Goal: Task Accomplishment & Management: Manage account settings

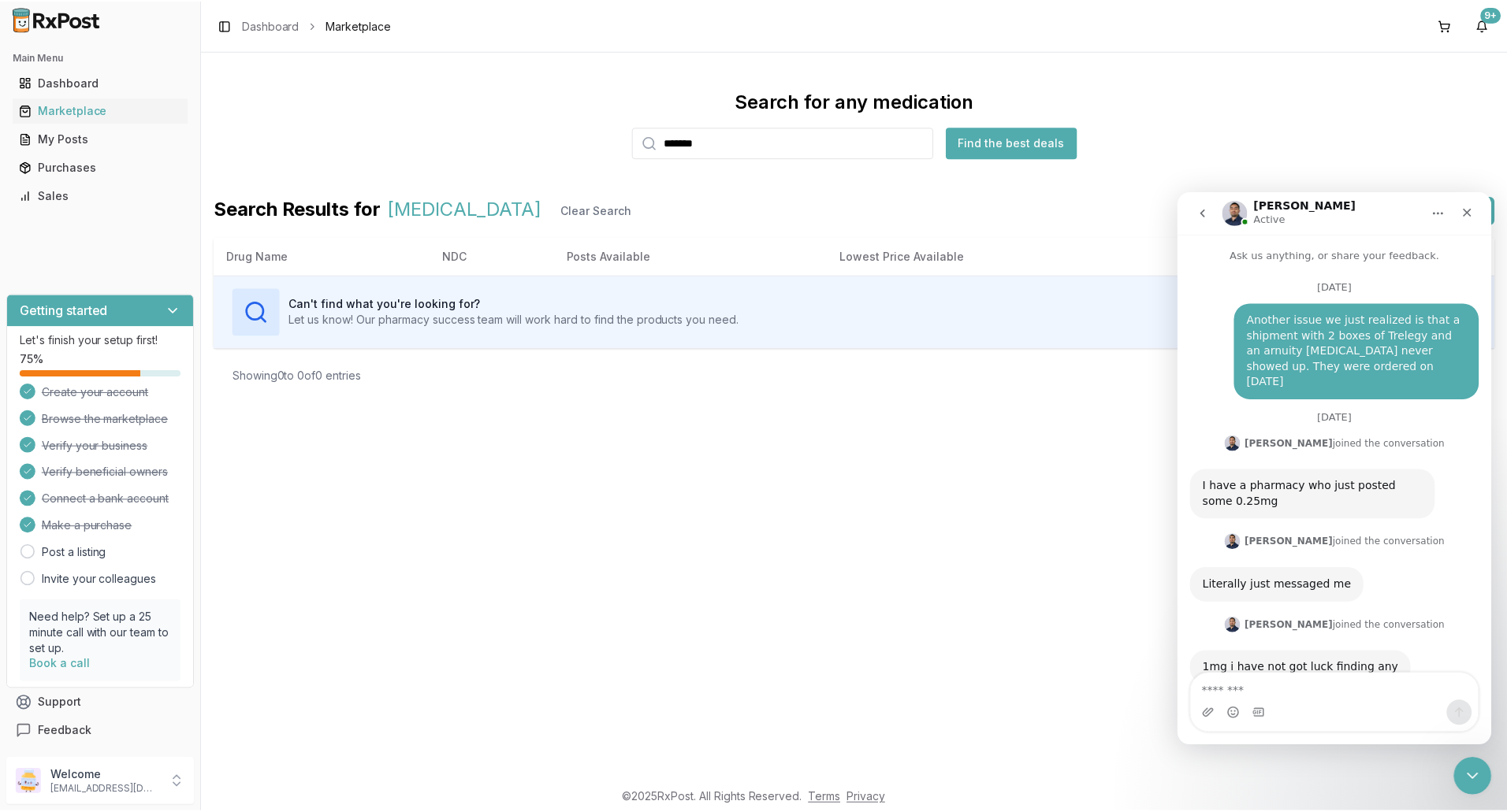
scroll to position [12014, 0]
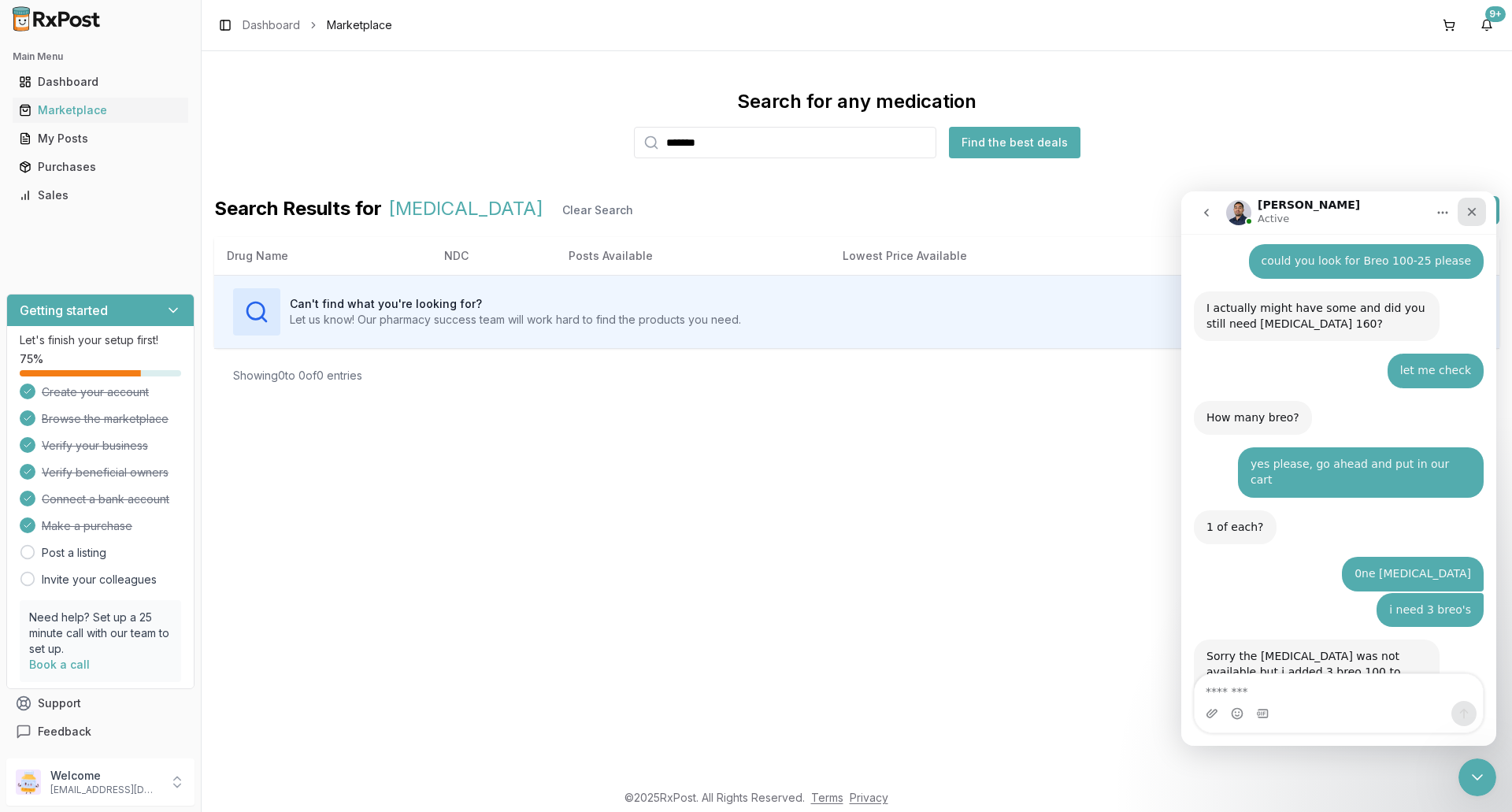
click at [1470, 205] on icon "Close" at bounding box center [1471, 211] width 12 height 12
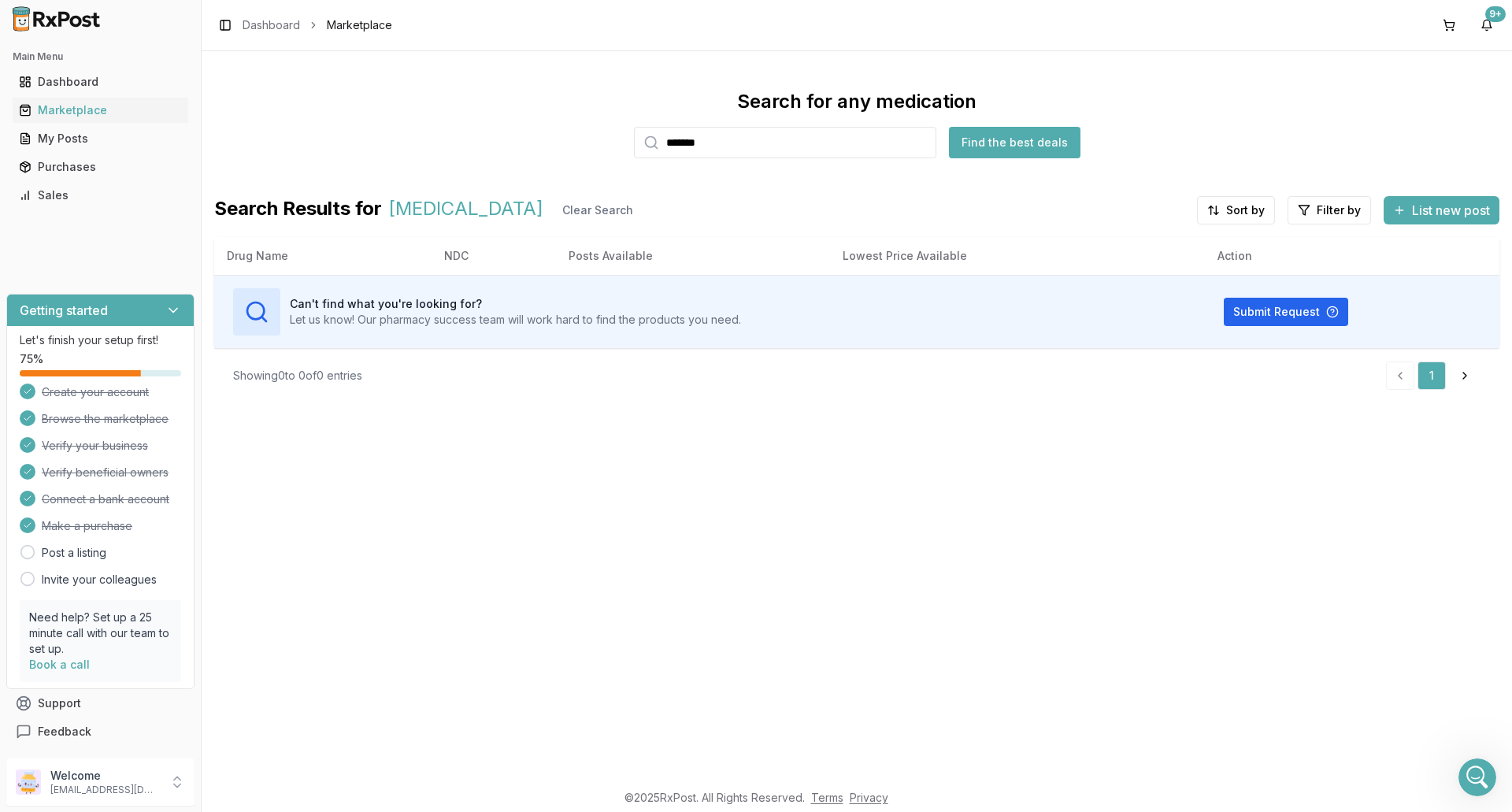
drag, startPoint x: 578, startPoint y: 145, endPoint x: 441, endPoint y: 148, distance: 137.0
click at [451, 146] on div "Search for any medication ******* Find the best deals" at bounding box center [857, 124] width 1285 height 70
type input "*******"
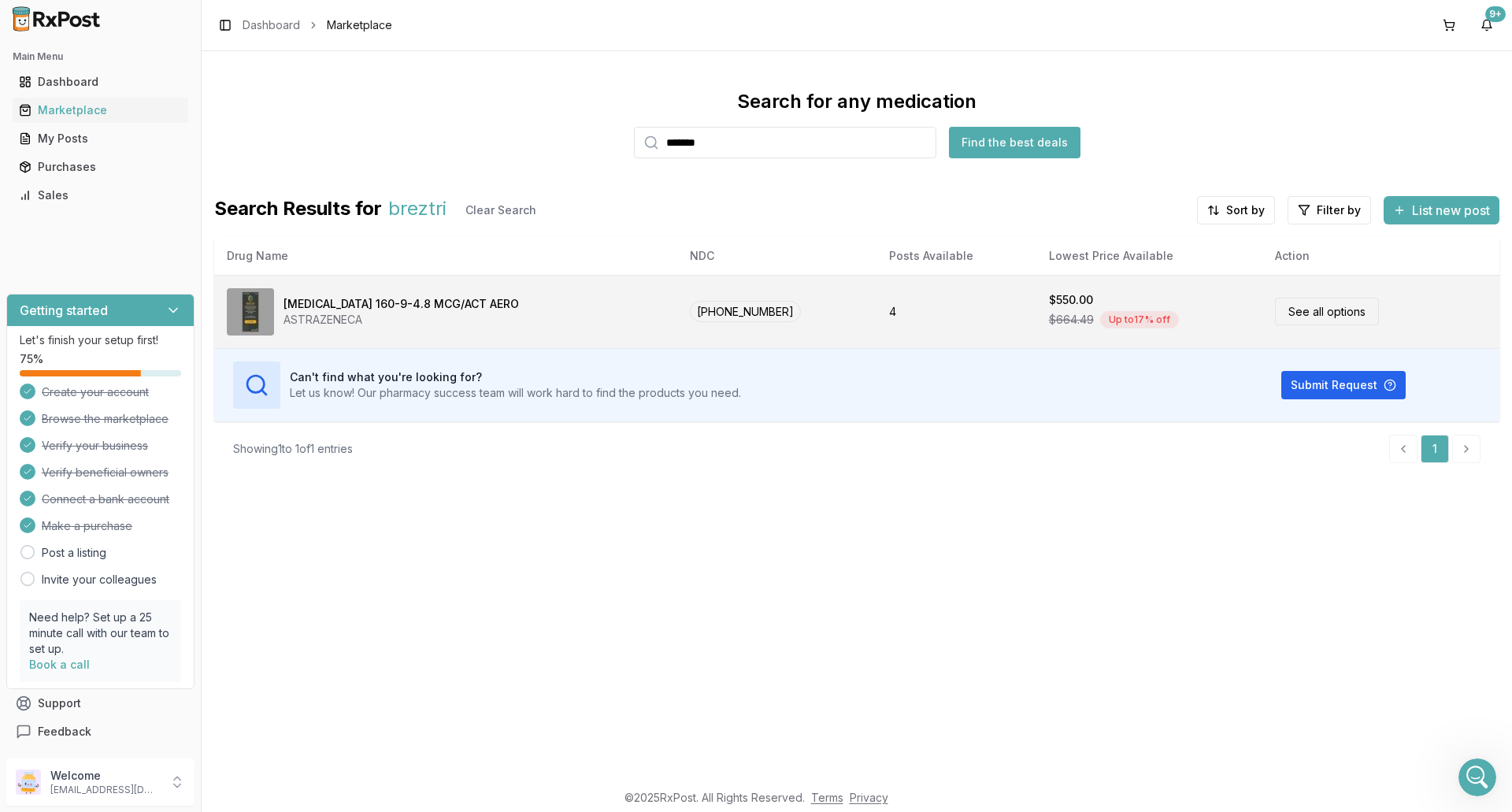
click at [565, 324] on div "[MEDICAL_DATA] 160-9-4.8 MCG/ACT AERO ASTRAZENECA" at bounding box center [445, 312] width 438 height 47
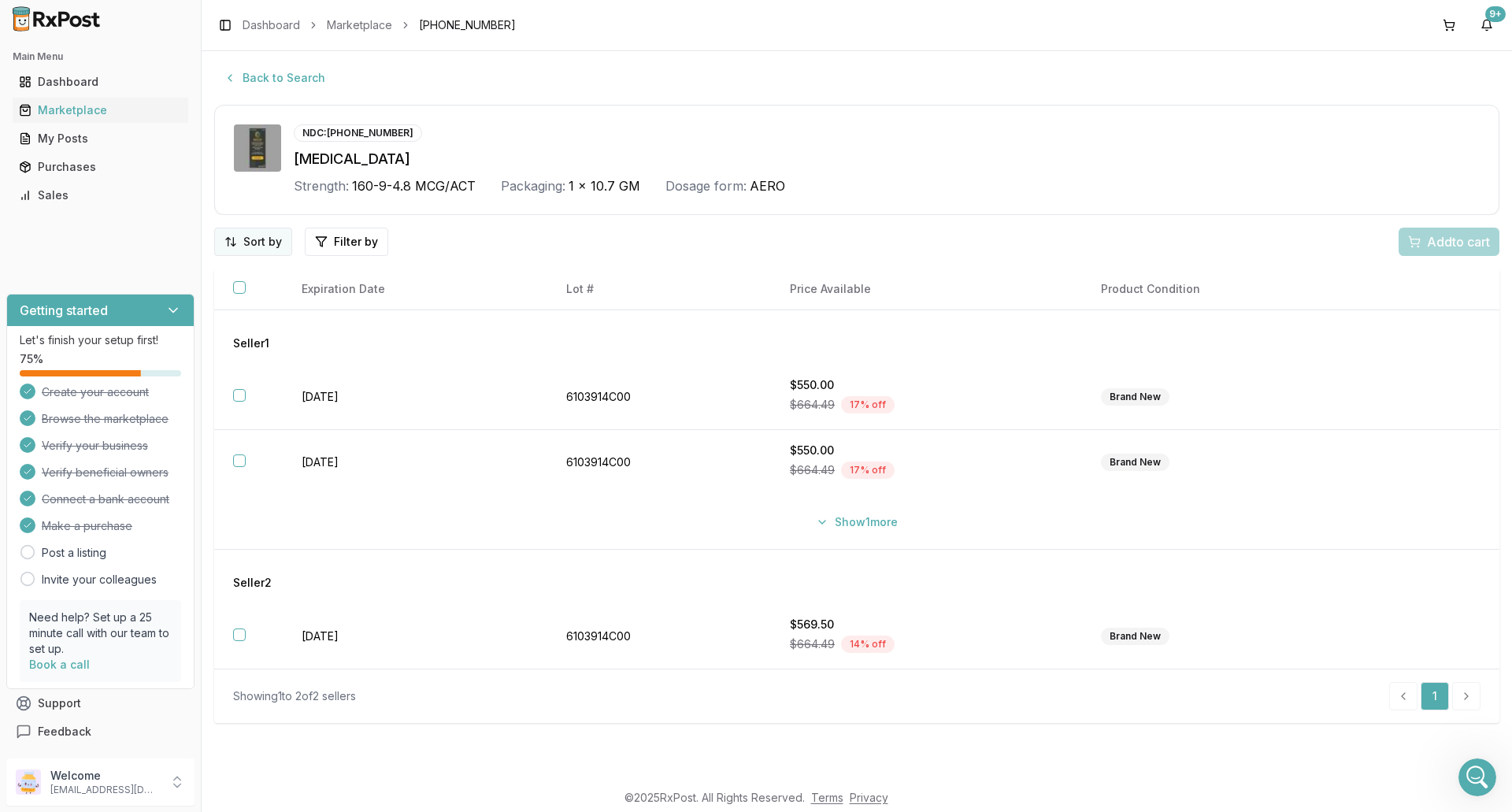
click at [242, 239] on html "Main Menu Dashboard Marketplace My Posts Purchases Sales Getting started Let's …" at bounding box center [756, 406] width 1512 height 812
click at [241, 300] on div "Price (Low to High)" at bounding box center [212, 300] width 150 height 25
click at [741, 356] on td "Seller 1" at bounding box center [857, 337] width 1285 height 54
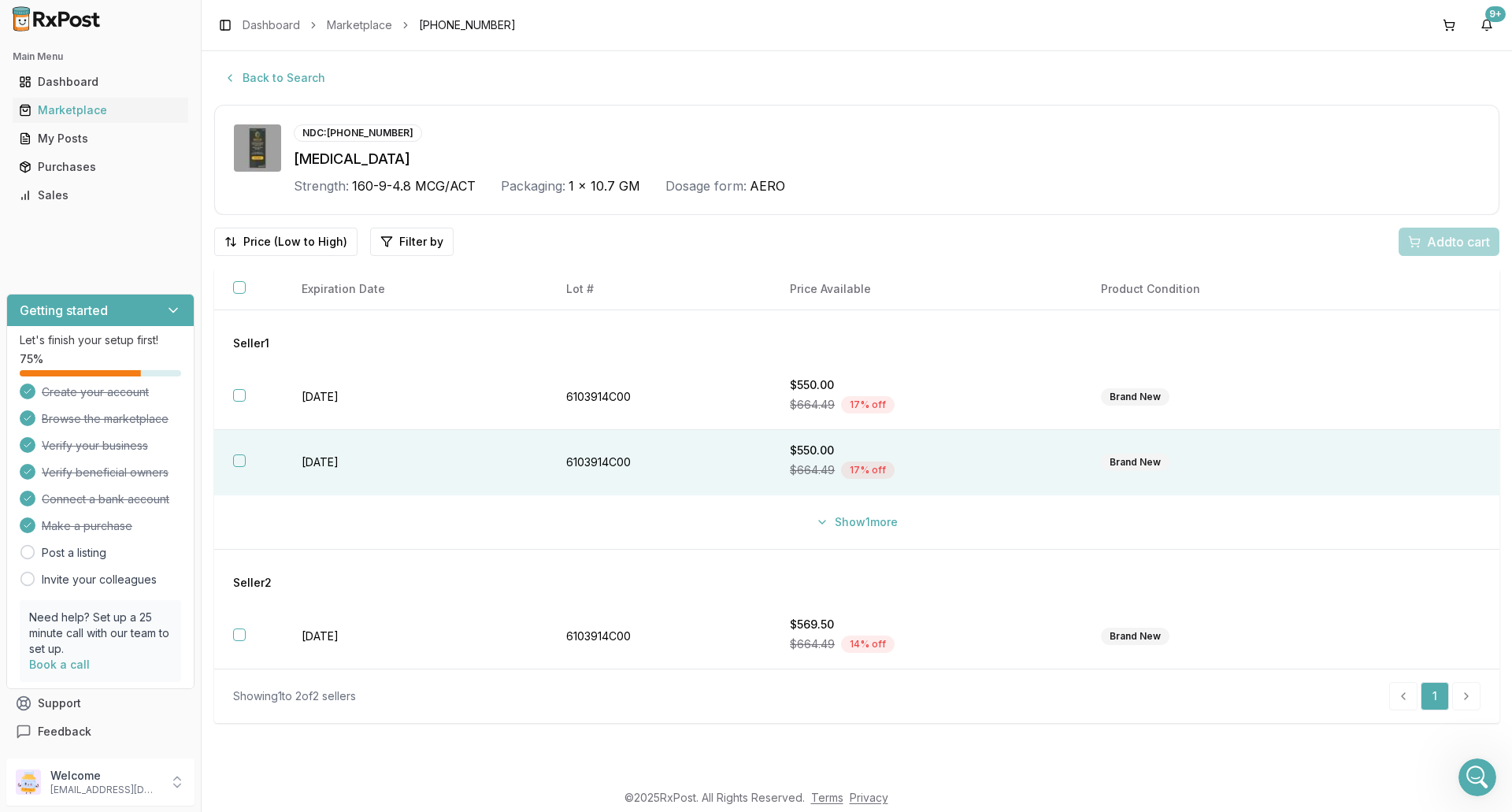
click at [734, 443] on td "6103914C00" at bounding box center [659, 462] width 223 height 65
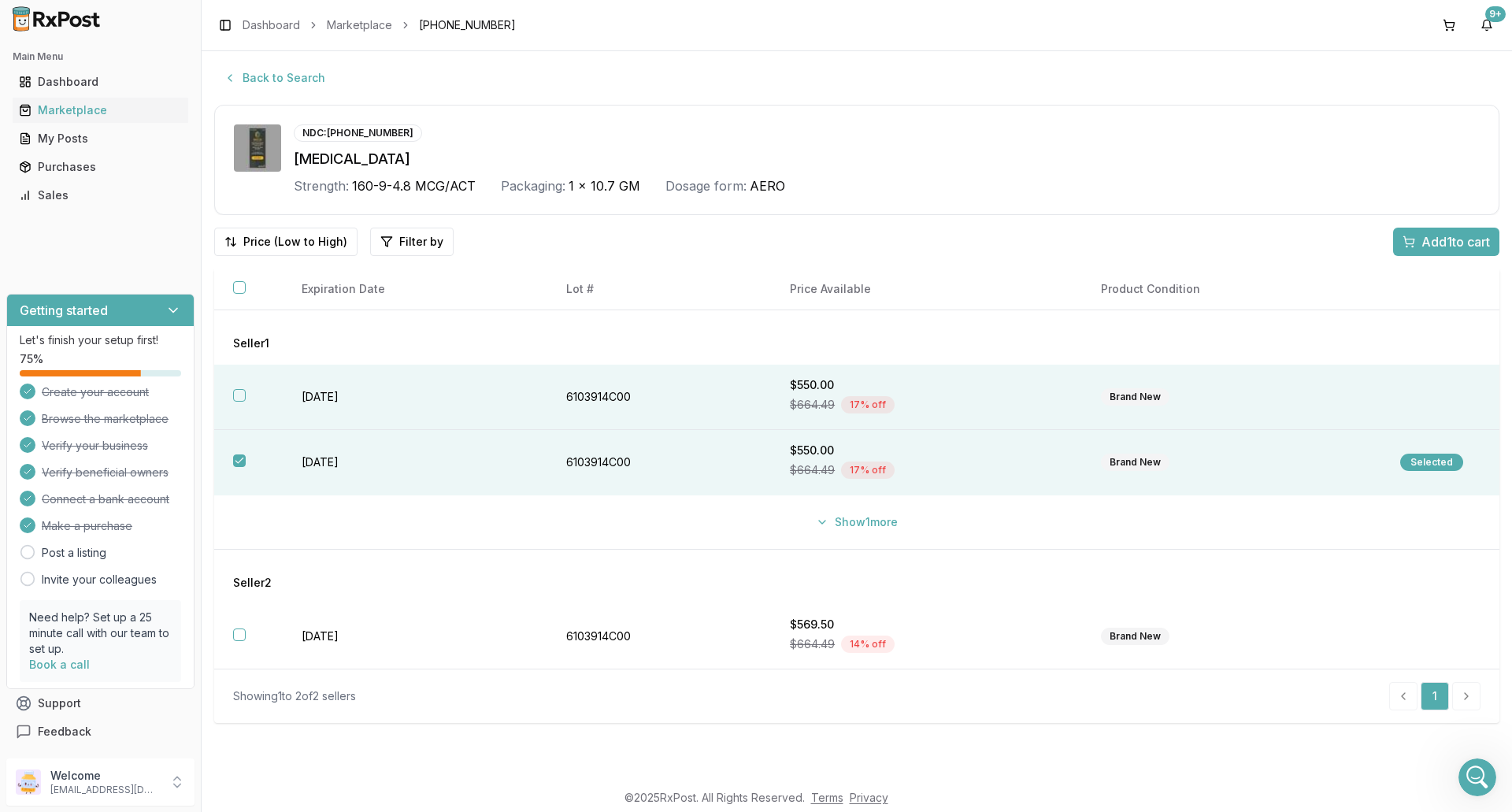
click at [682, 366] on td "6103914C00" at bounding box center [659, 398] width 223 height 65
click at [1444, 248] on span "Add 2 to cart" at bounding box center [1454, 241] width 71 height 19
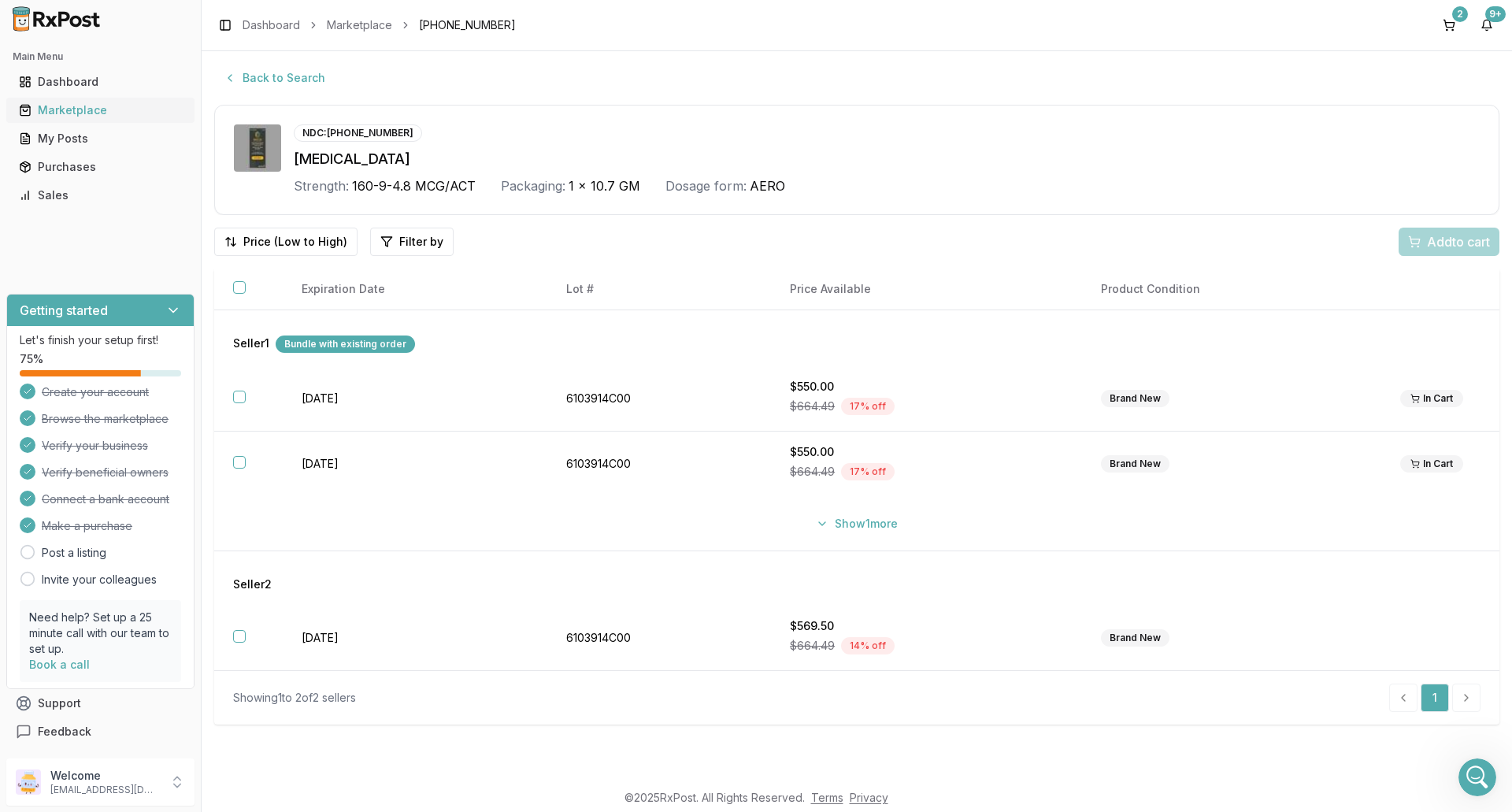
click at [147, 111] on div "Marketplace" at bounding box center [100, 110] width 163 height 16
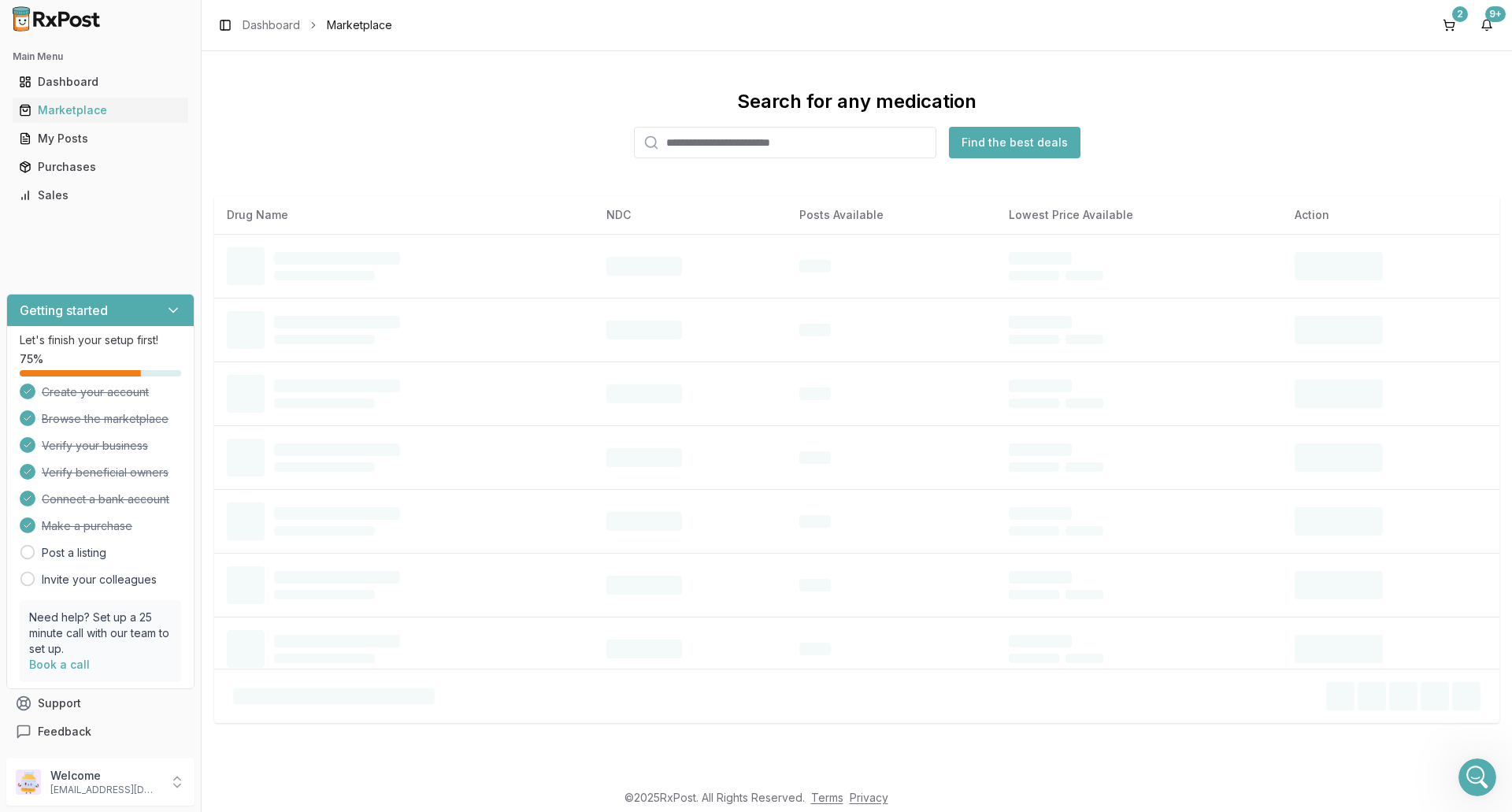
click at [776, 140] on input "search" at bounding box center [785, 142] width 303 height 31
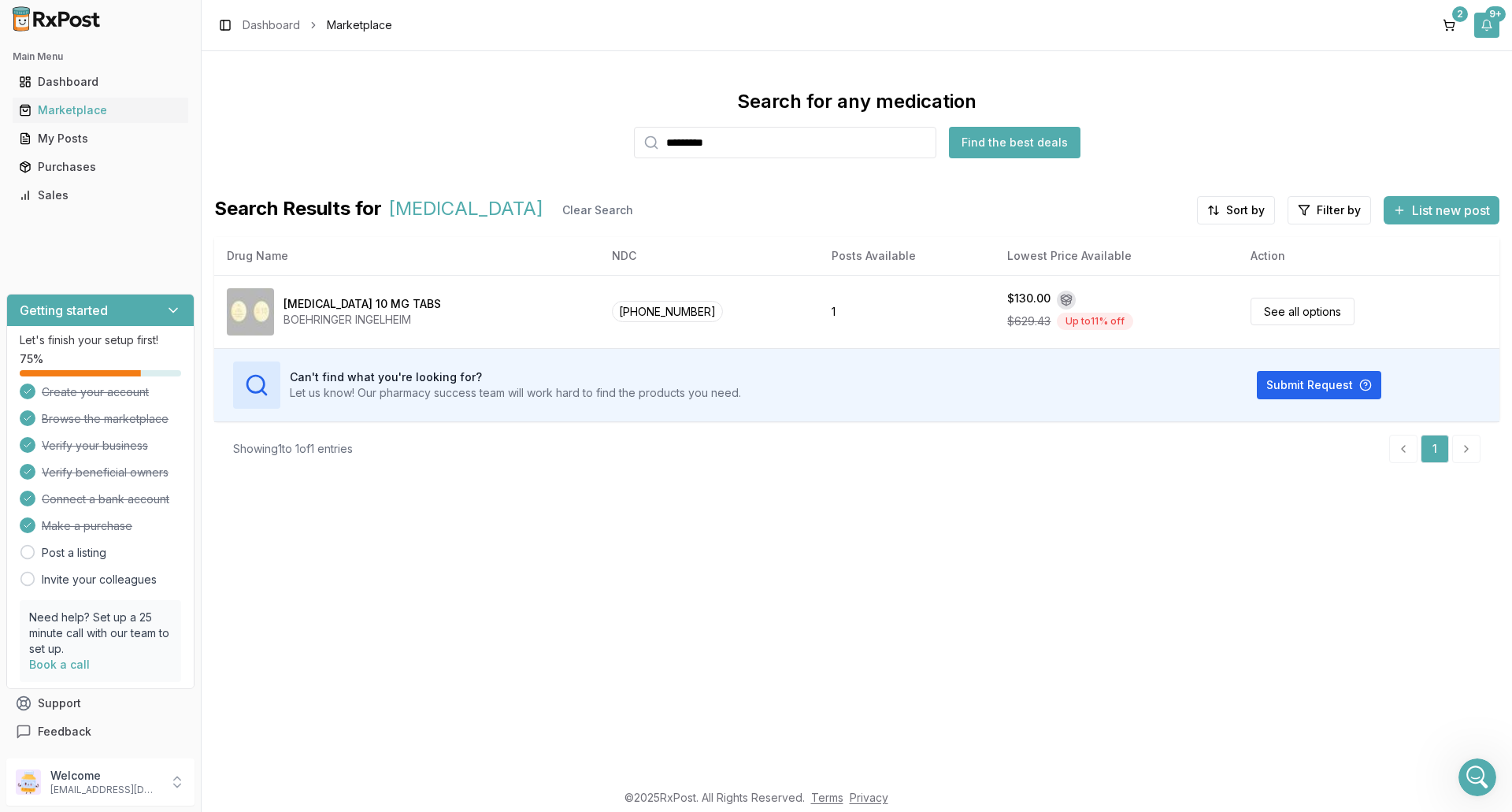
type input "*********"
click at [84, 165] on div "Purchases" at bounding box center [100, 166] width 163 height 16
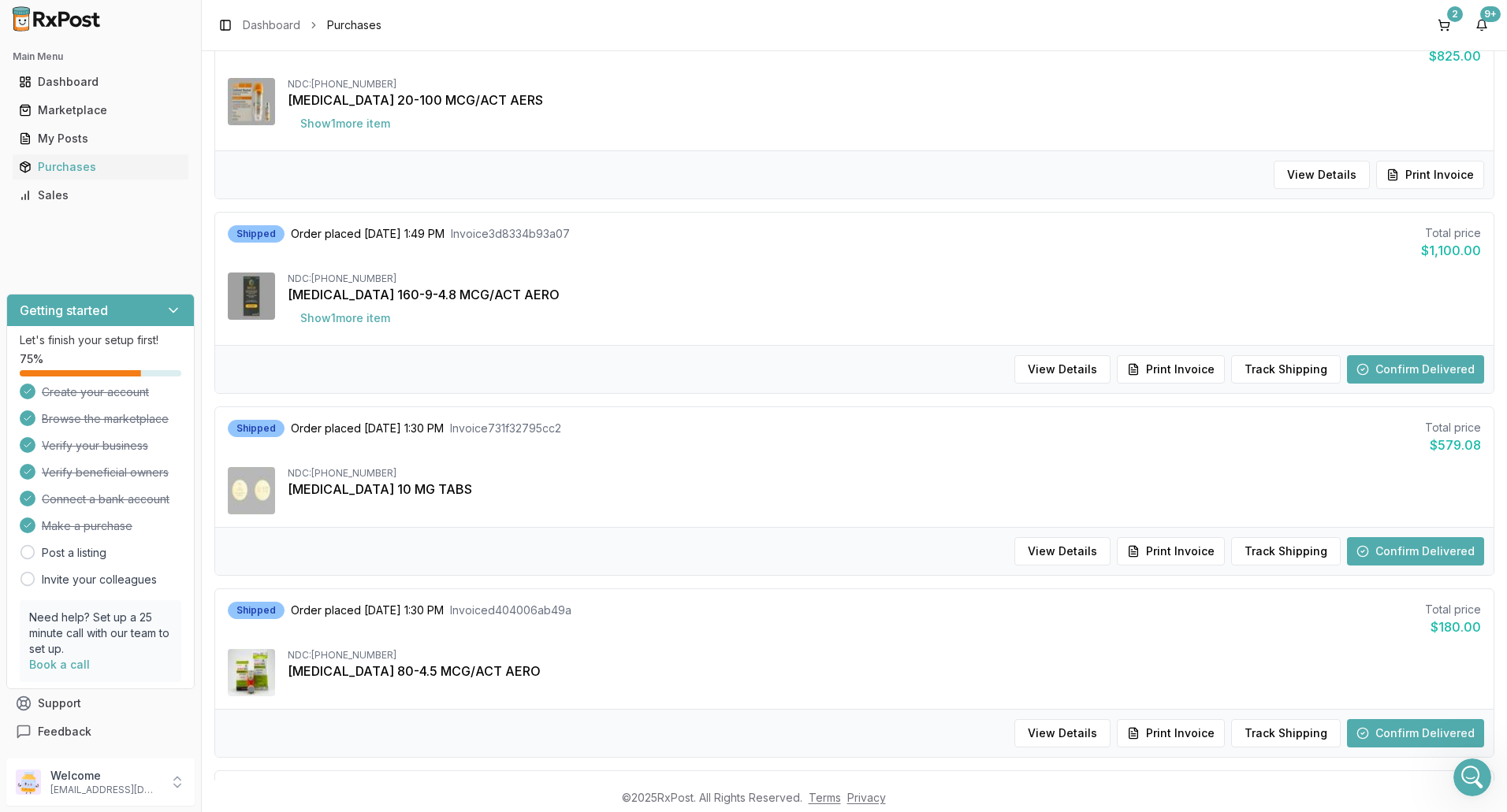
scroll to position [394, 0]
click at [1322, 373] on button "Track Shipping" at bounding box center [1286, 368] width 110 height 29
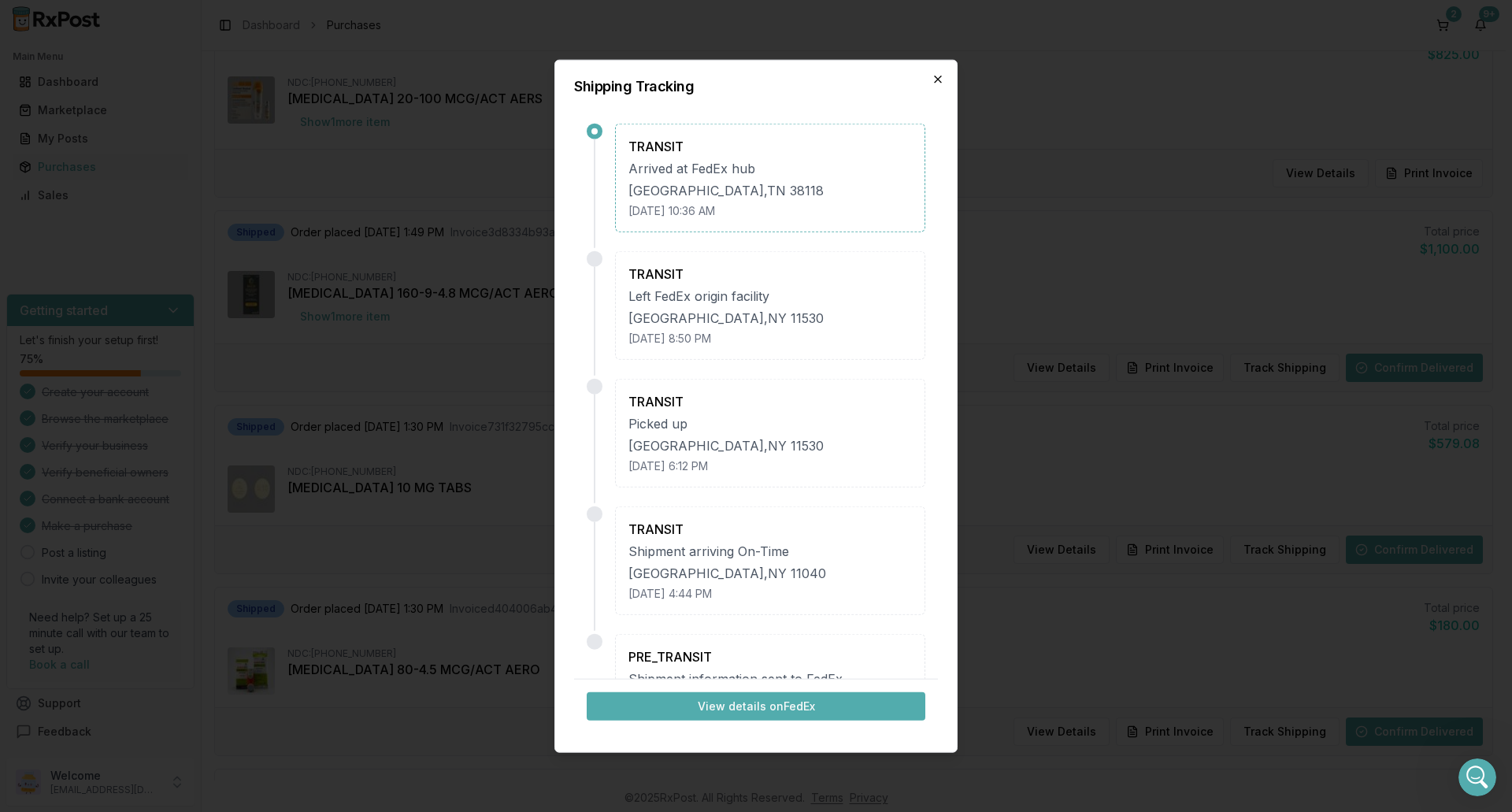
click at [937, 74] on icon "button" at bounding box center [938, 79] width 12 height 12
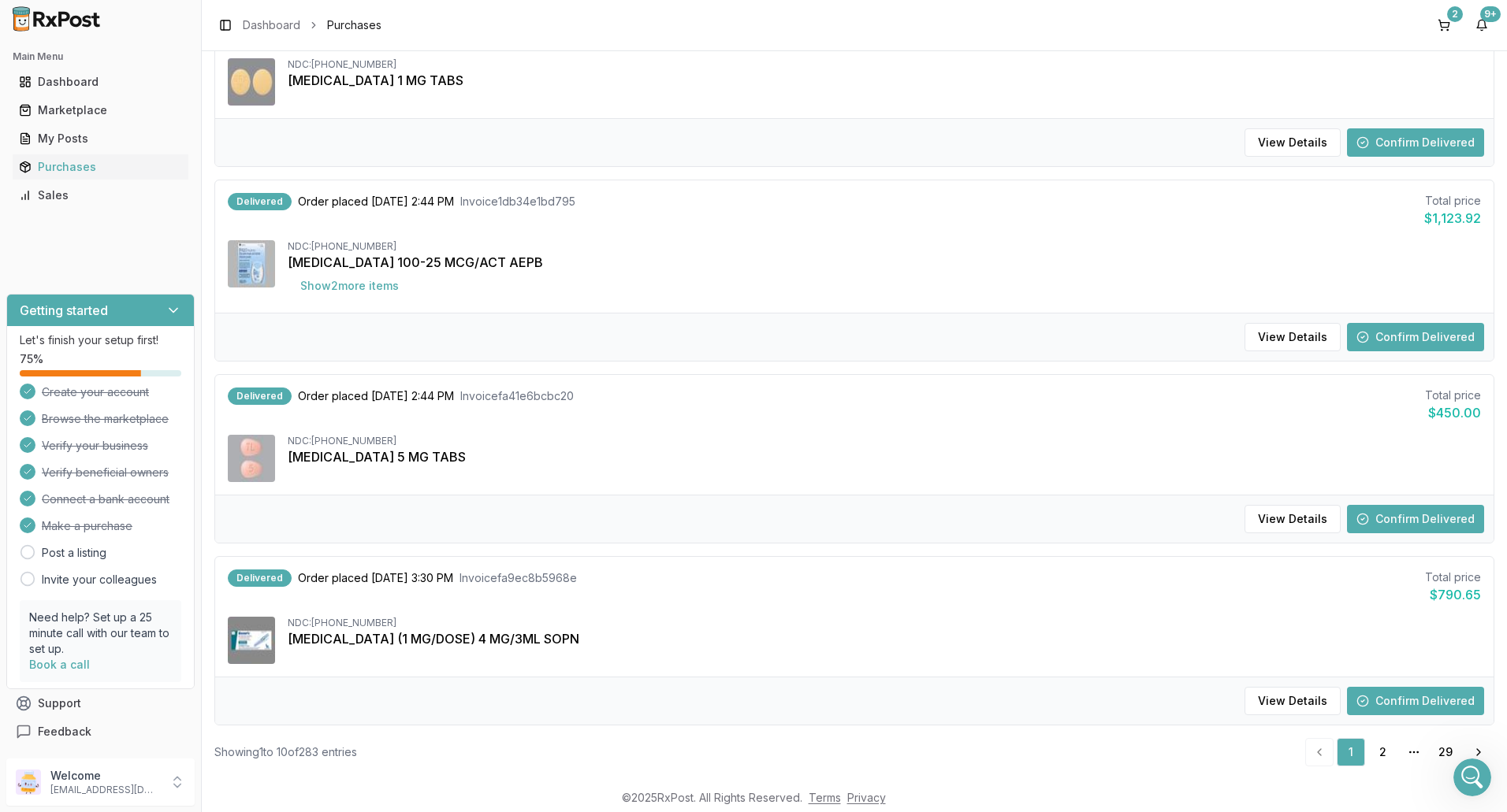
scroll to position [1371, 0]
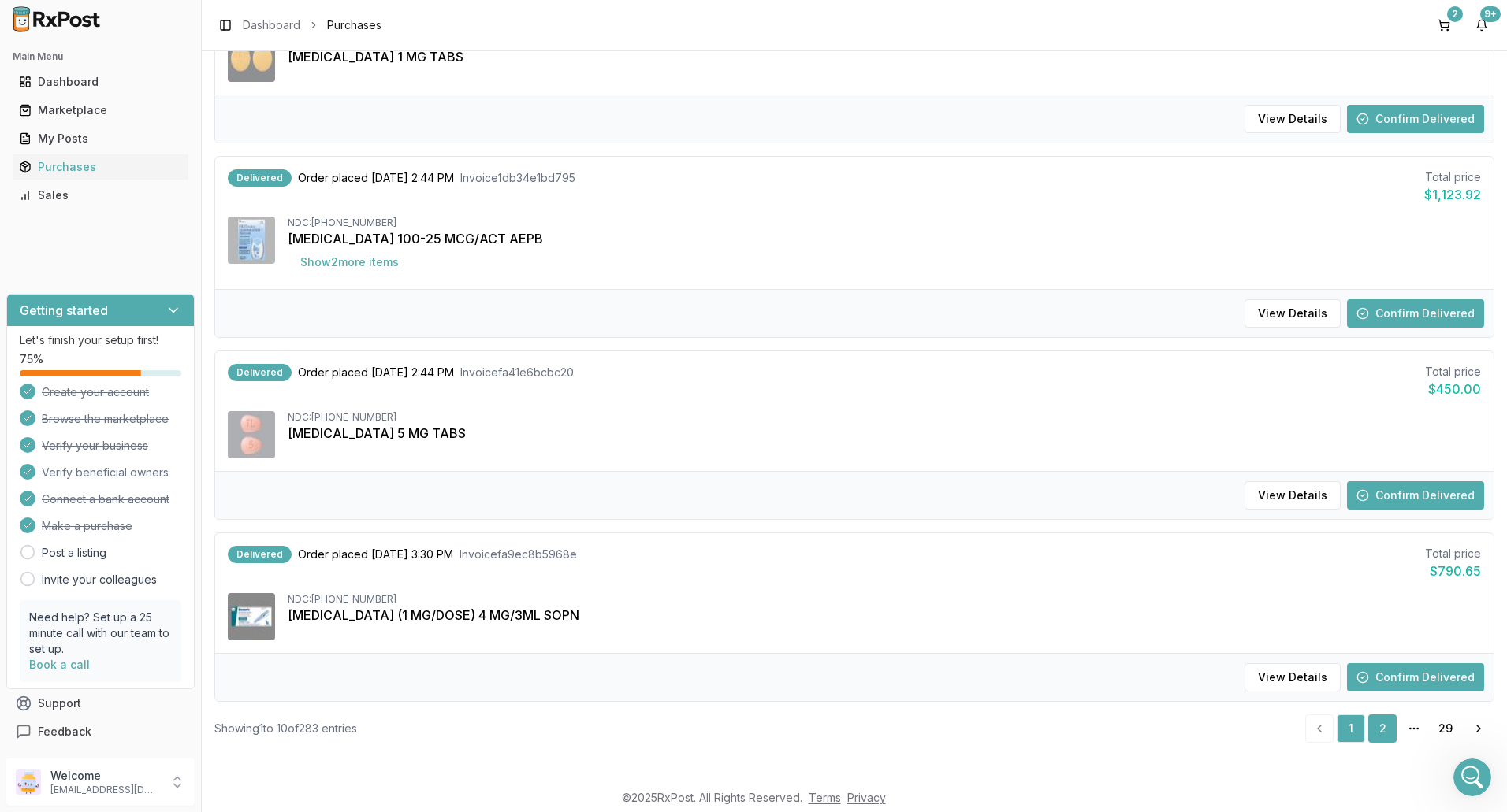
click at [1382, 726] on link "2" at bounding box center [1383, 729] width 29 height 29
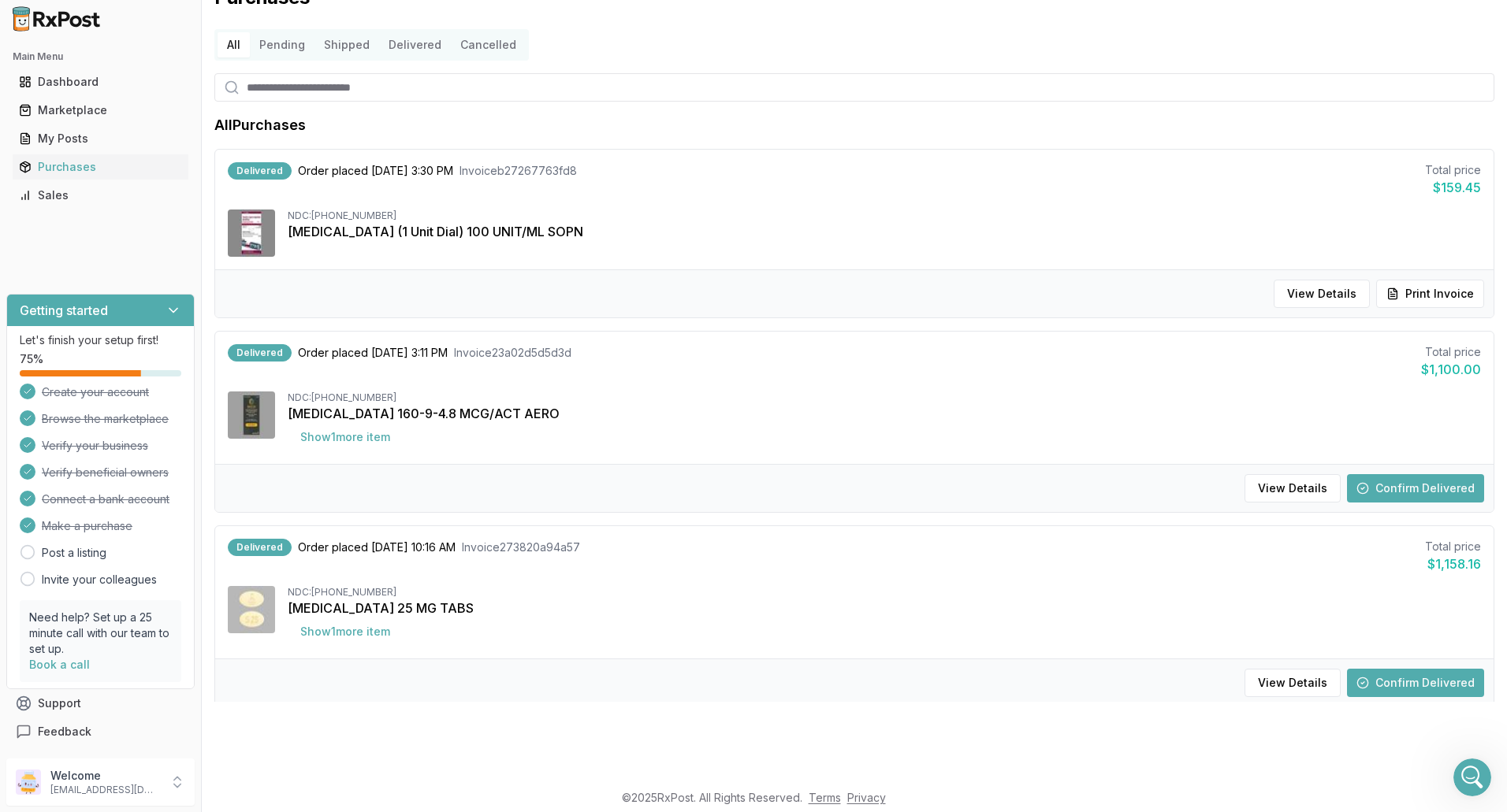
click at [1412, 486] on button "Confirm Delivered" at bounding box center [1415, 488] width 137 height 29
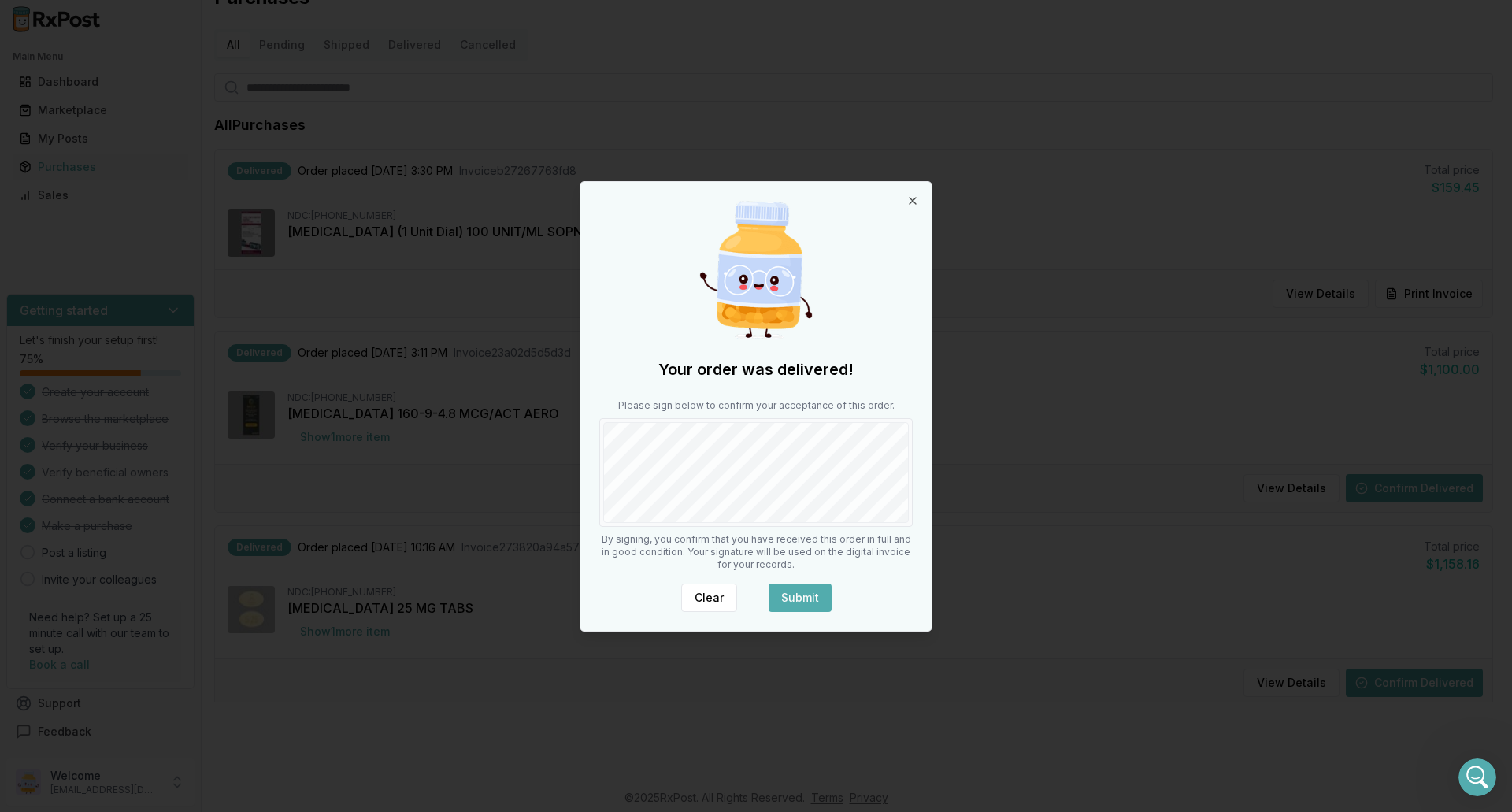
click at [936, 468] on body "Main Menu Dashboard Marketplace My Posts Purchases Sales Getting started Let's …" at bounding box center [753, 327] width 1505 height 812
click at [793, 597] on button "Submit" at bounding box center [799, 598] width 63 height 29
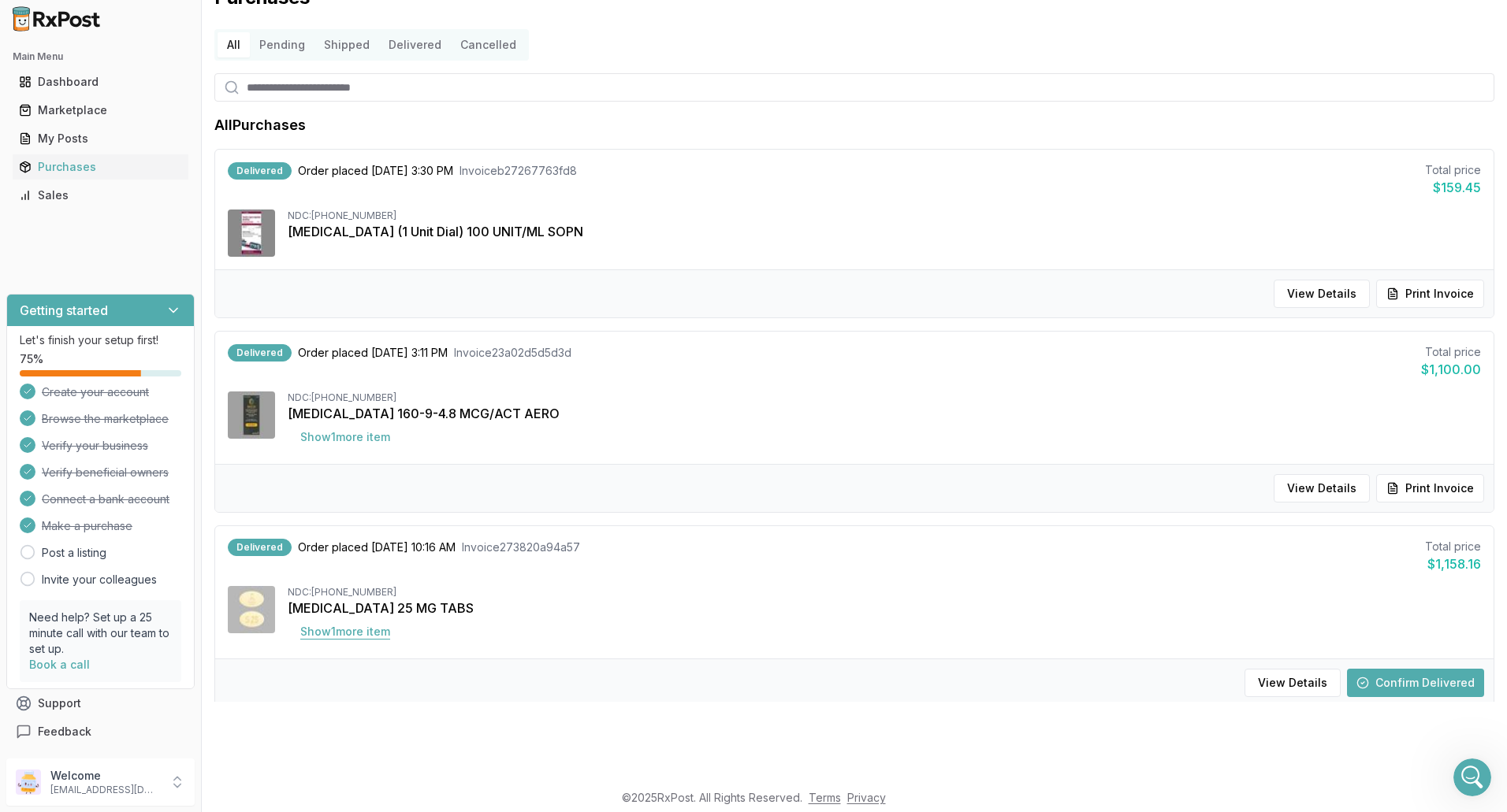
click at [381, 634] on button "Show 1 more item" at bounding box center [345, 632] width 115 height 29
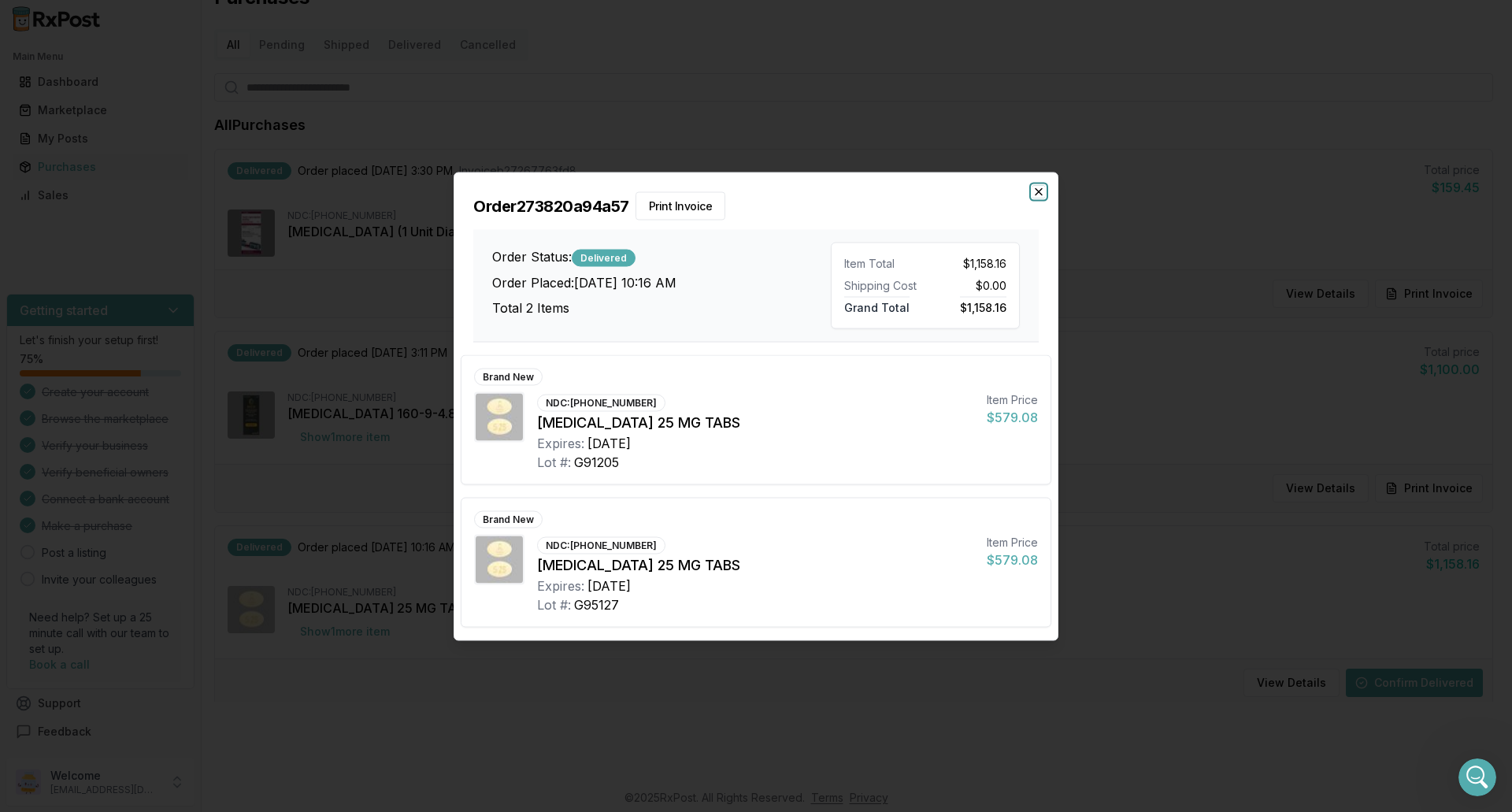
click at [1039, 192] on icon "button" at bounding box center [1039, 192] width 7 height 7
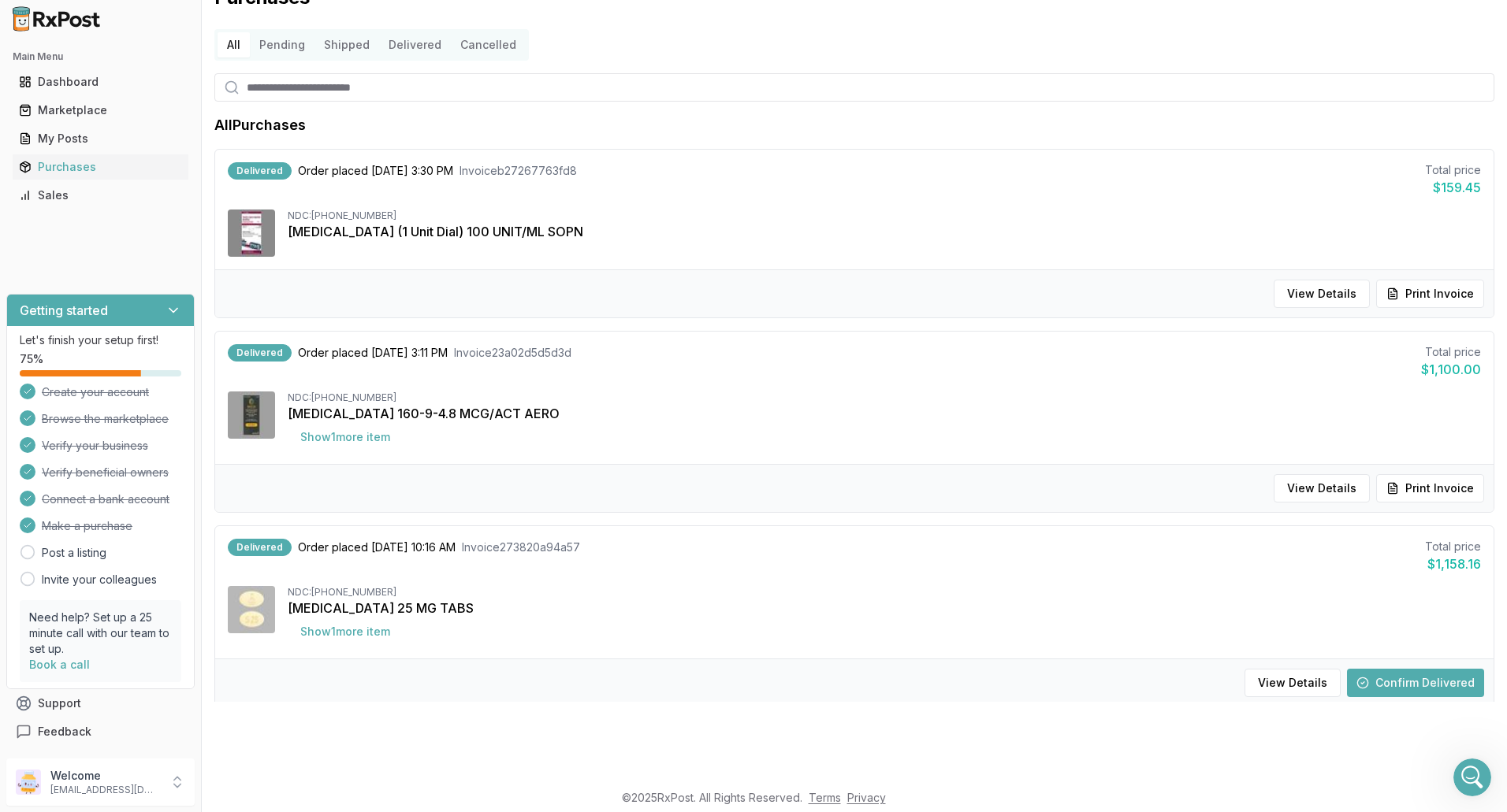
click at [1439, 692] on button "Confirm Delivered" at bounding box center [1415, 683] width 137 height 29
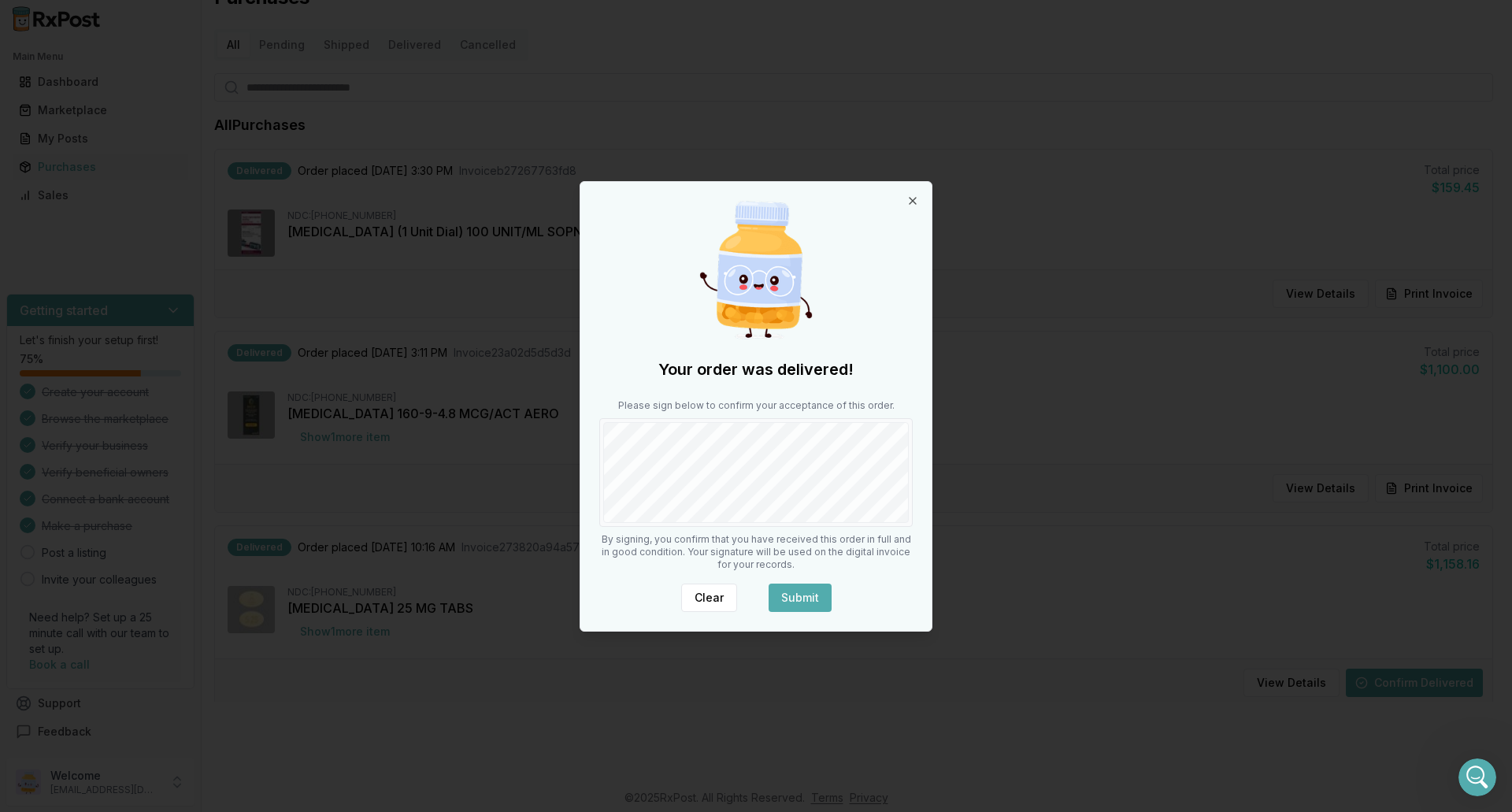
click at [797, 592] on button "Submit" at bounding box center [799, 598] width 63 height 29
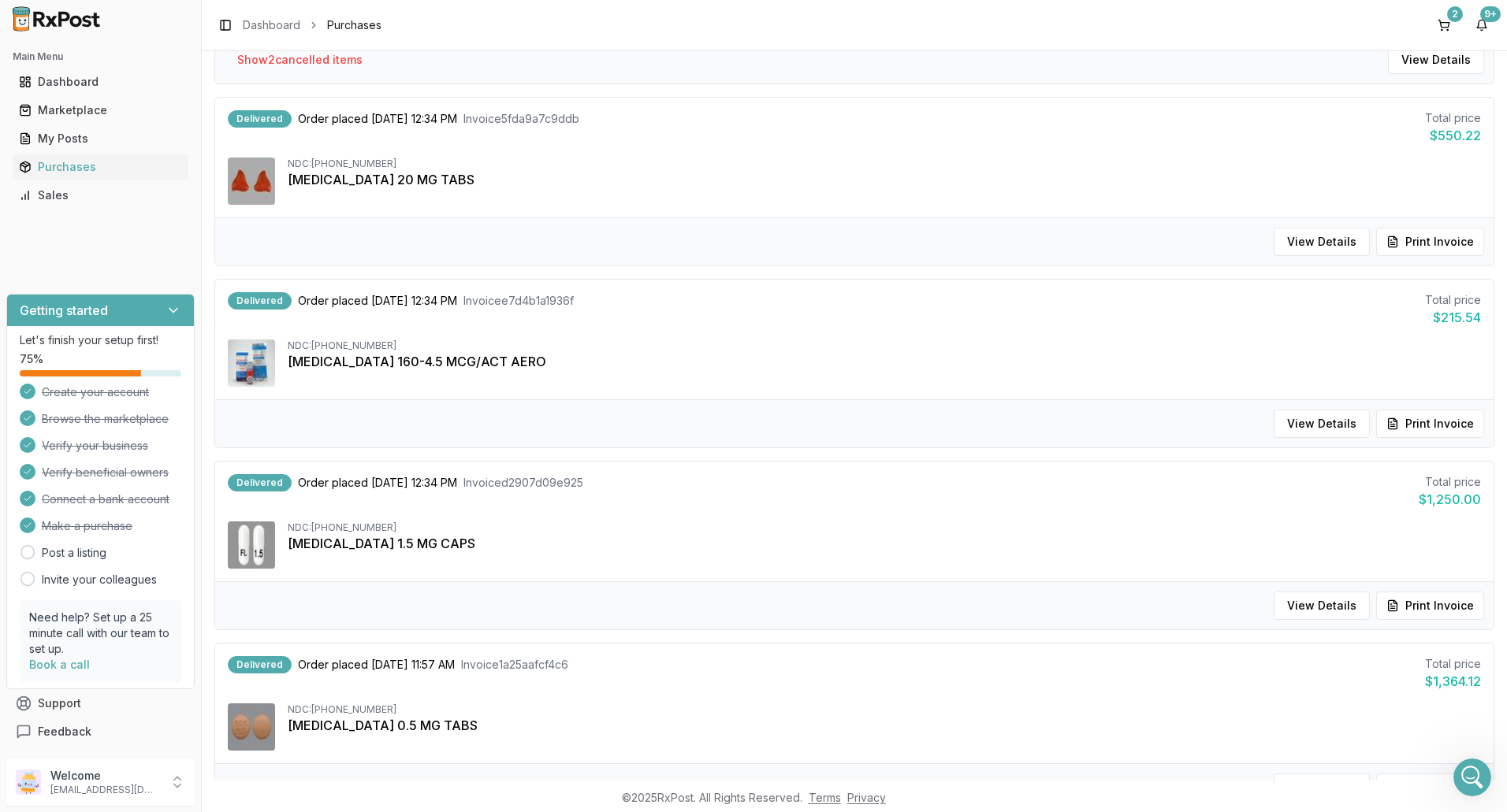
scroll to position [1371, 0]
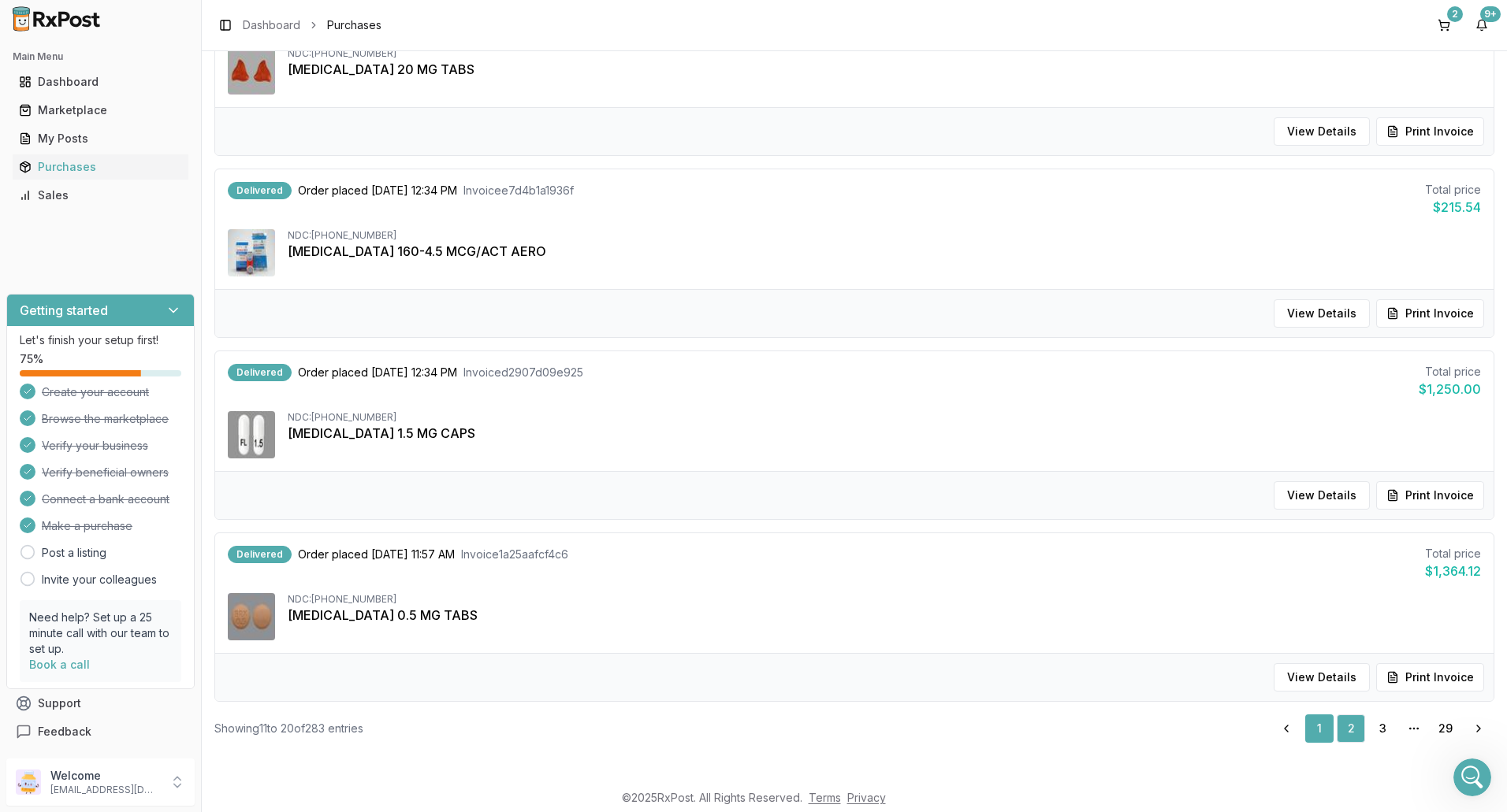
click at [1319, 733] on link "1" at bounding box center [1319, 729] width 29 height 29
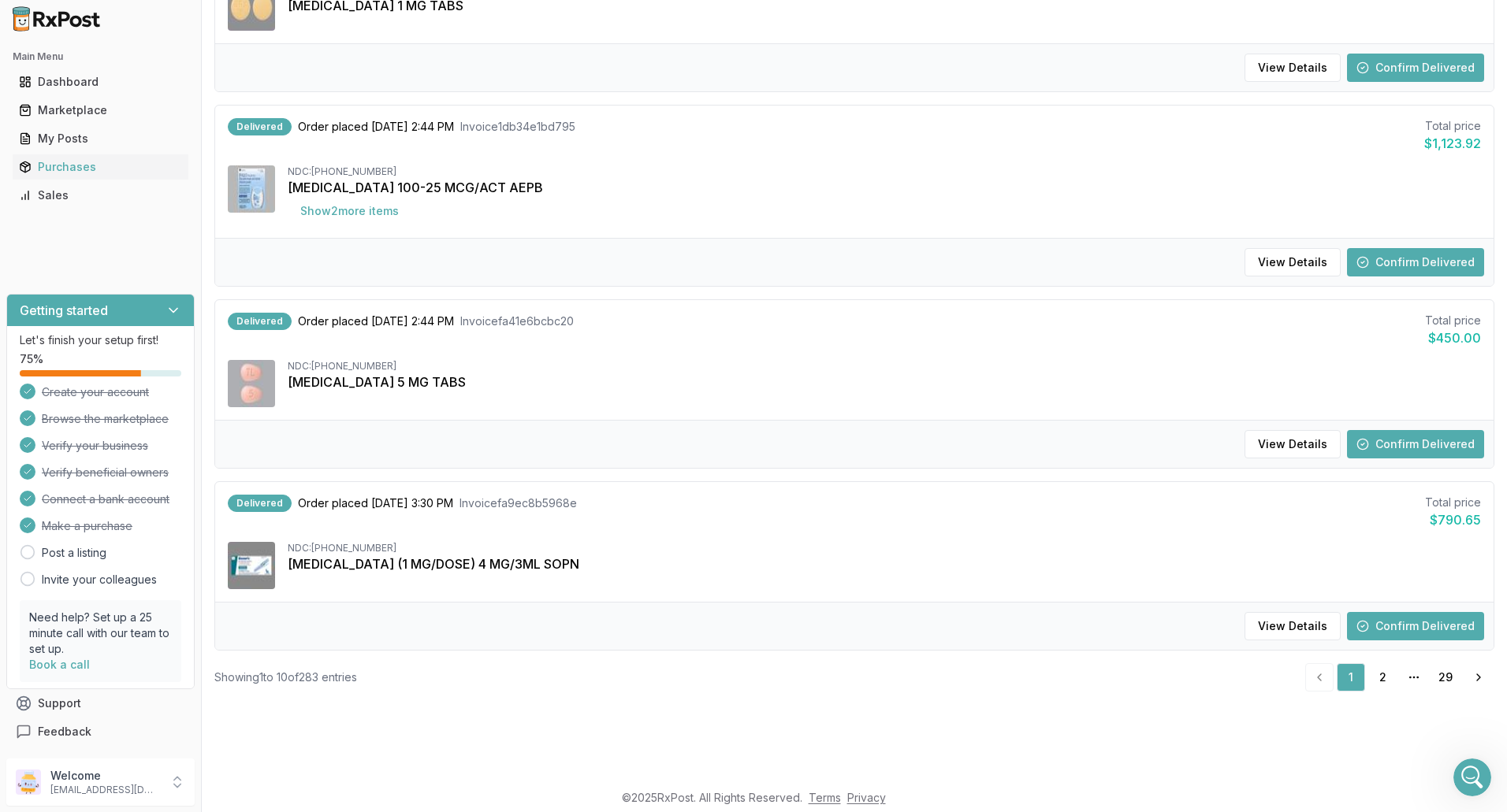
scroll to position [367, 0]
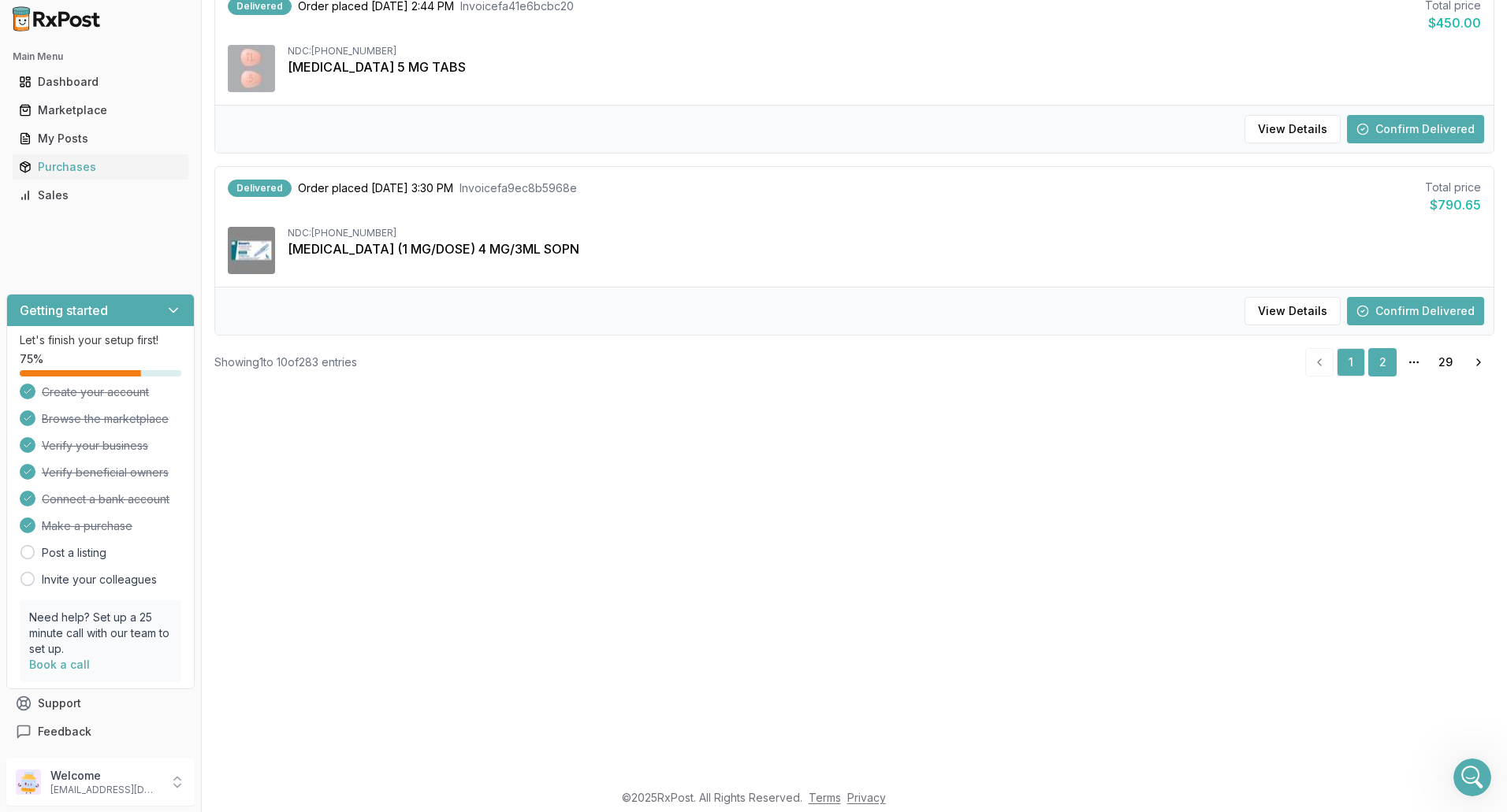
click at [1380, 367] on link "2" at bounding box center [1383, 362] width 29 height 29
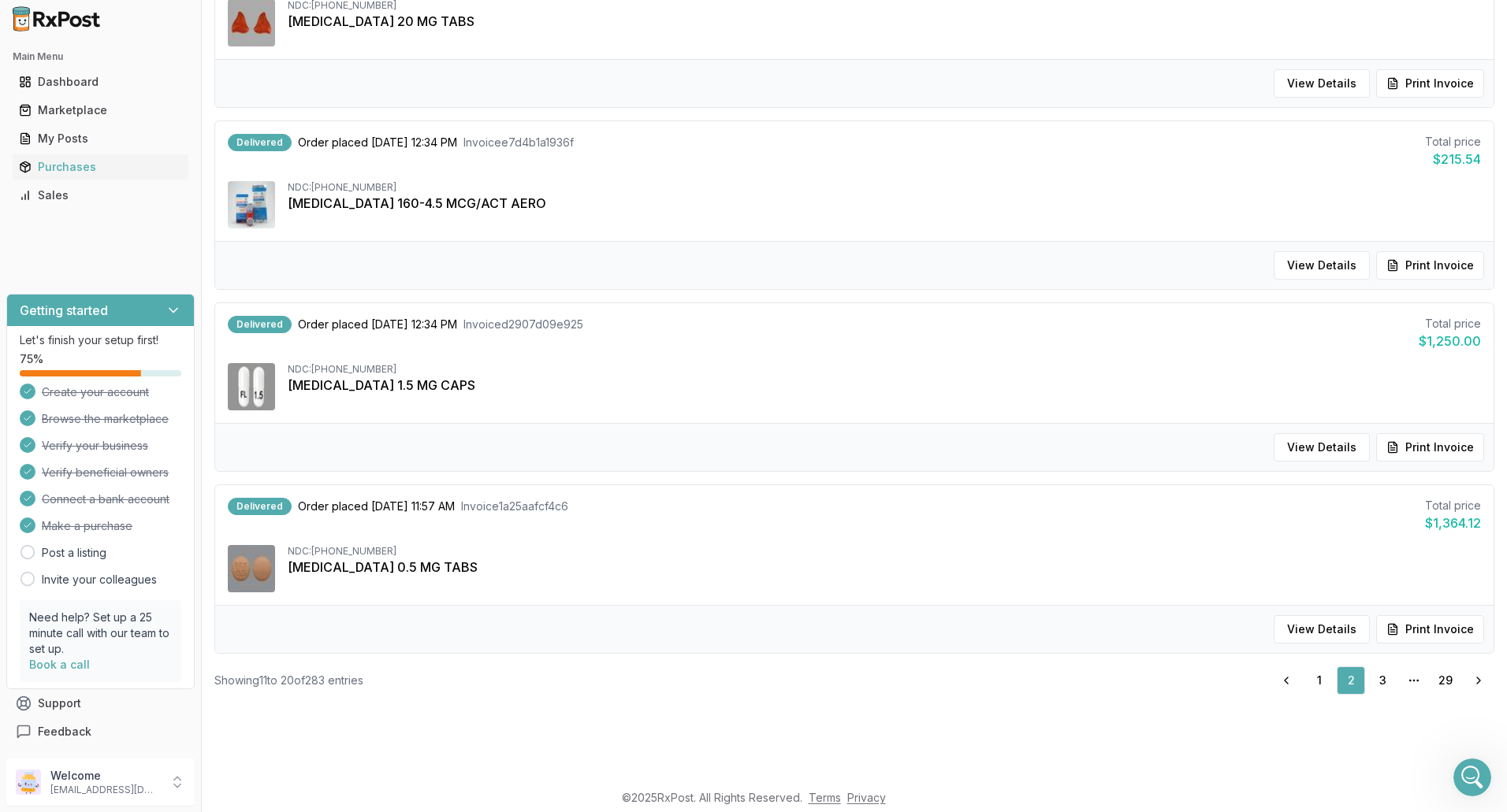
scroll to position [1371, 0]
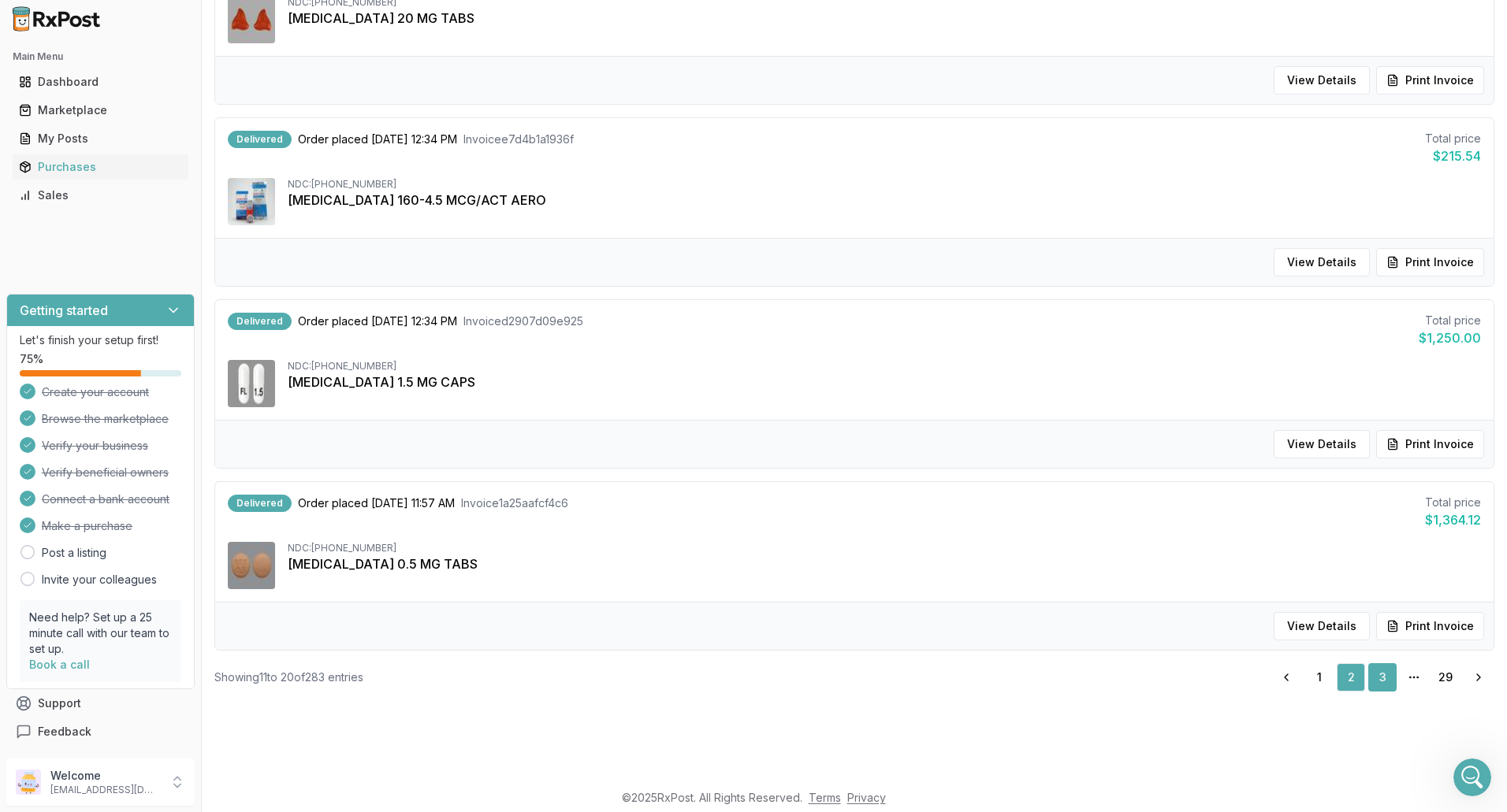
click at [1369, 679] on link "3" at bounding box center [1383, 677] width 29 height 29
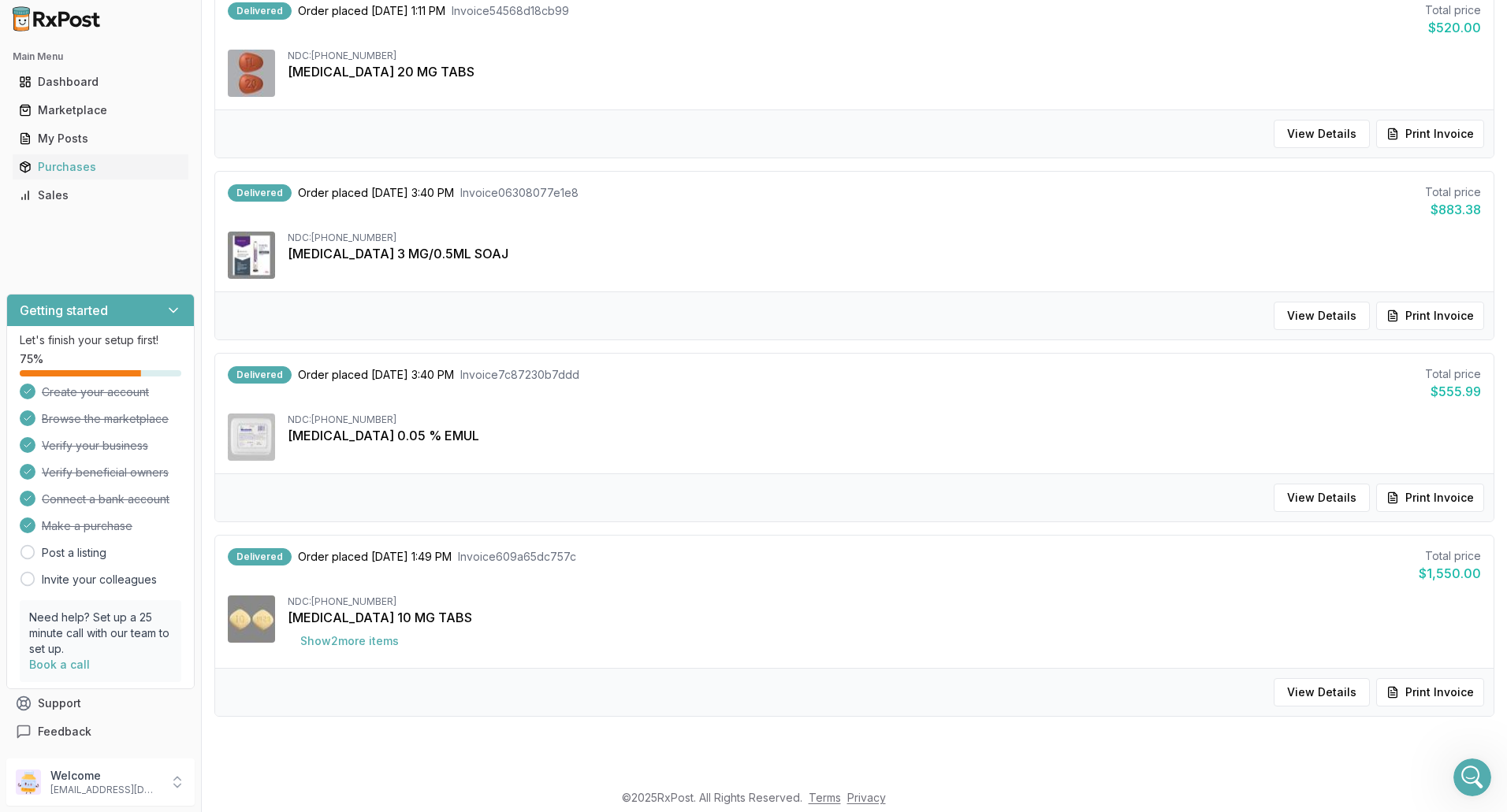
scroll to position [1383, 0]
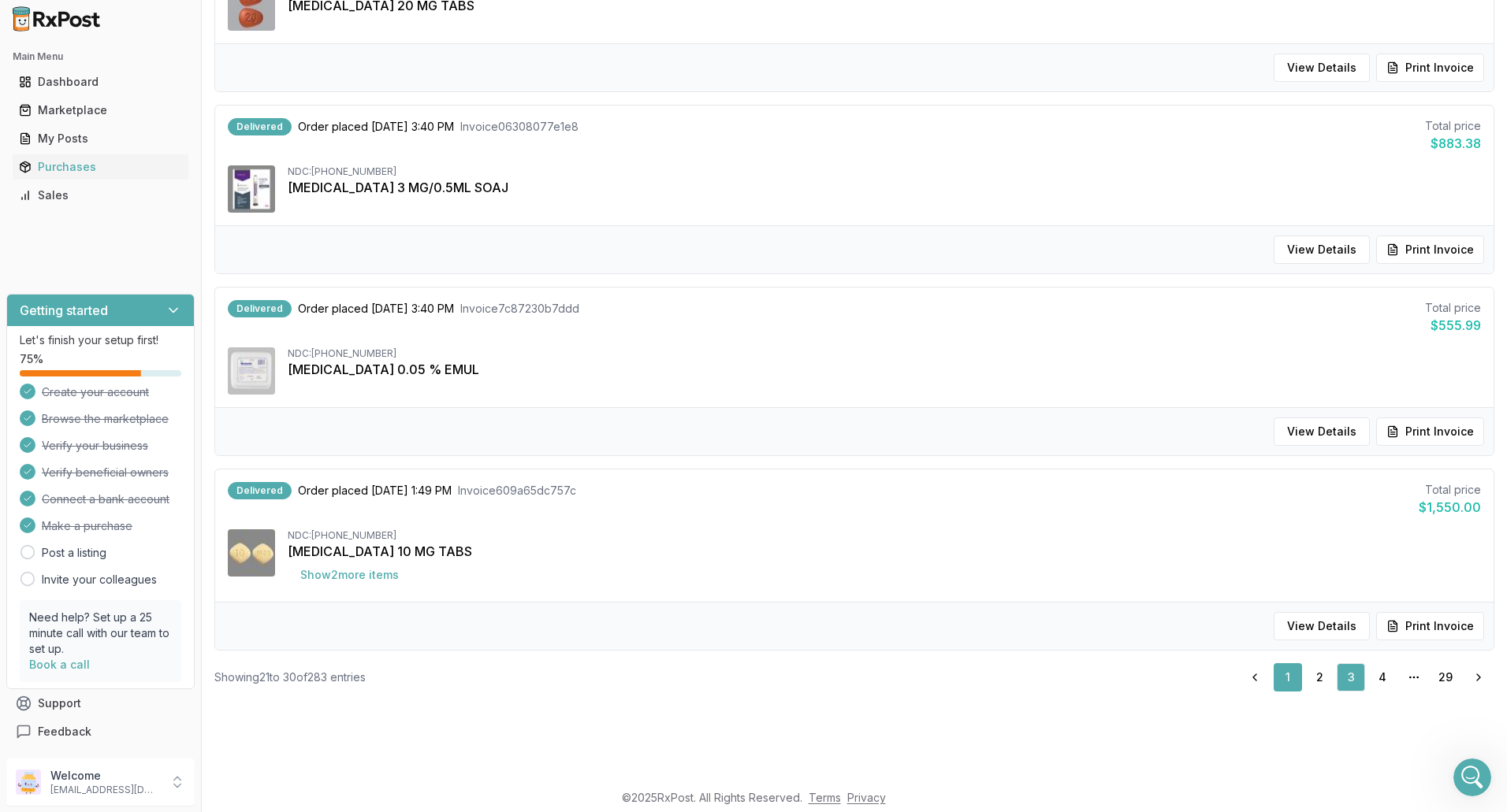
click at [1288, 681] on link "1" at bounding box center [1288, 677] width 29 height 29
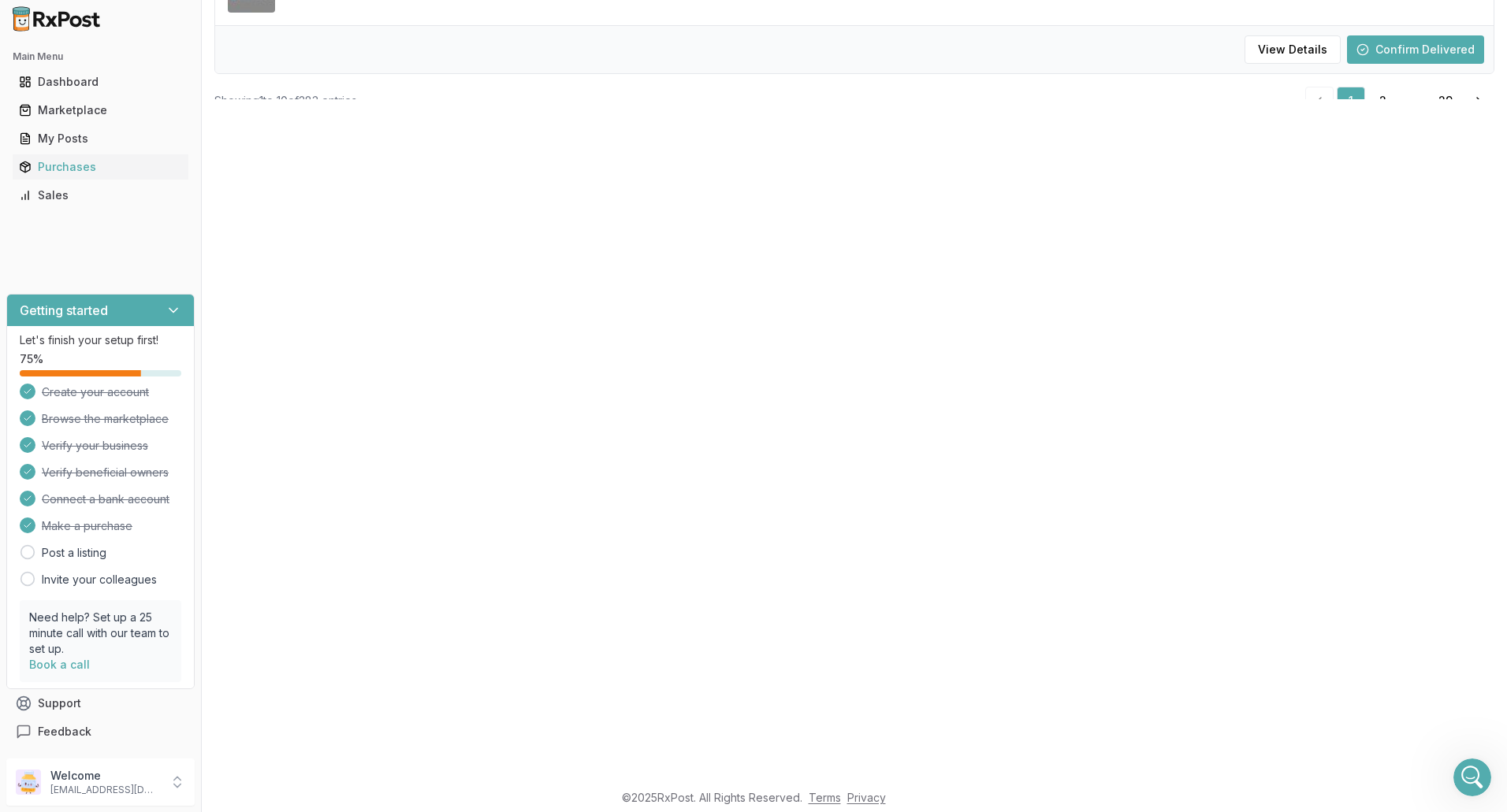
scroll to position [367, 0]
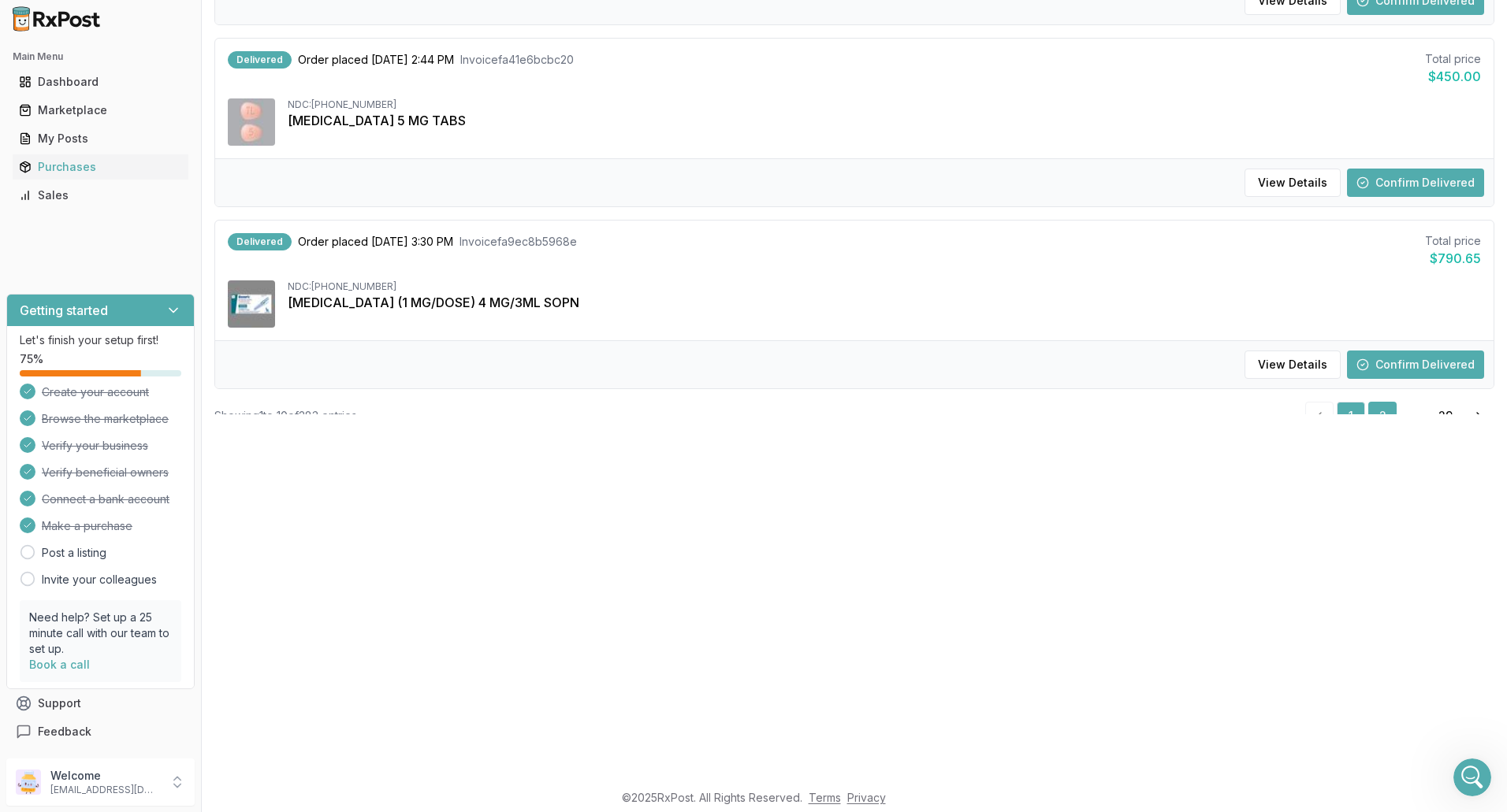
click at [1379, 411] on link "2" at bounding box center [1383, 416] width 29 height 29
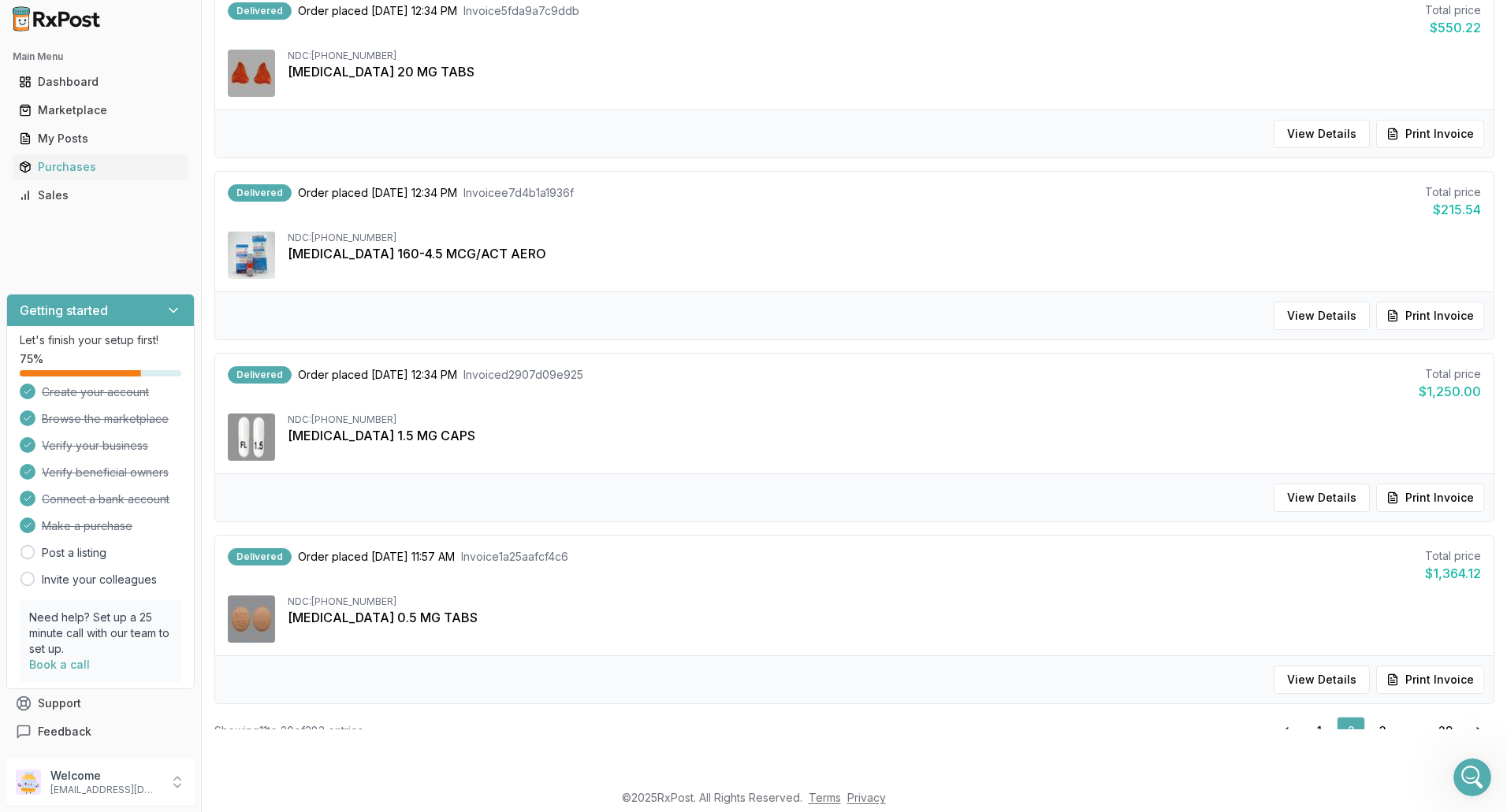
scroll to position [56, 0]
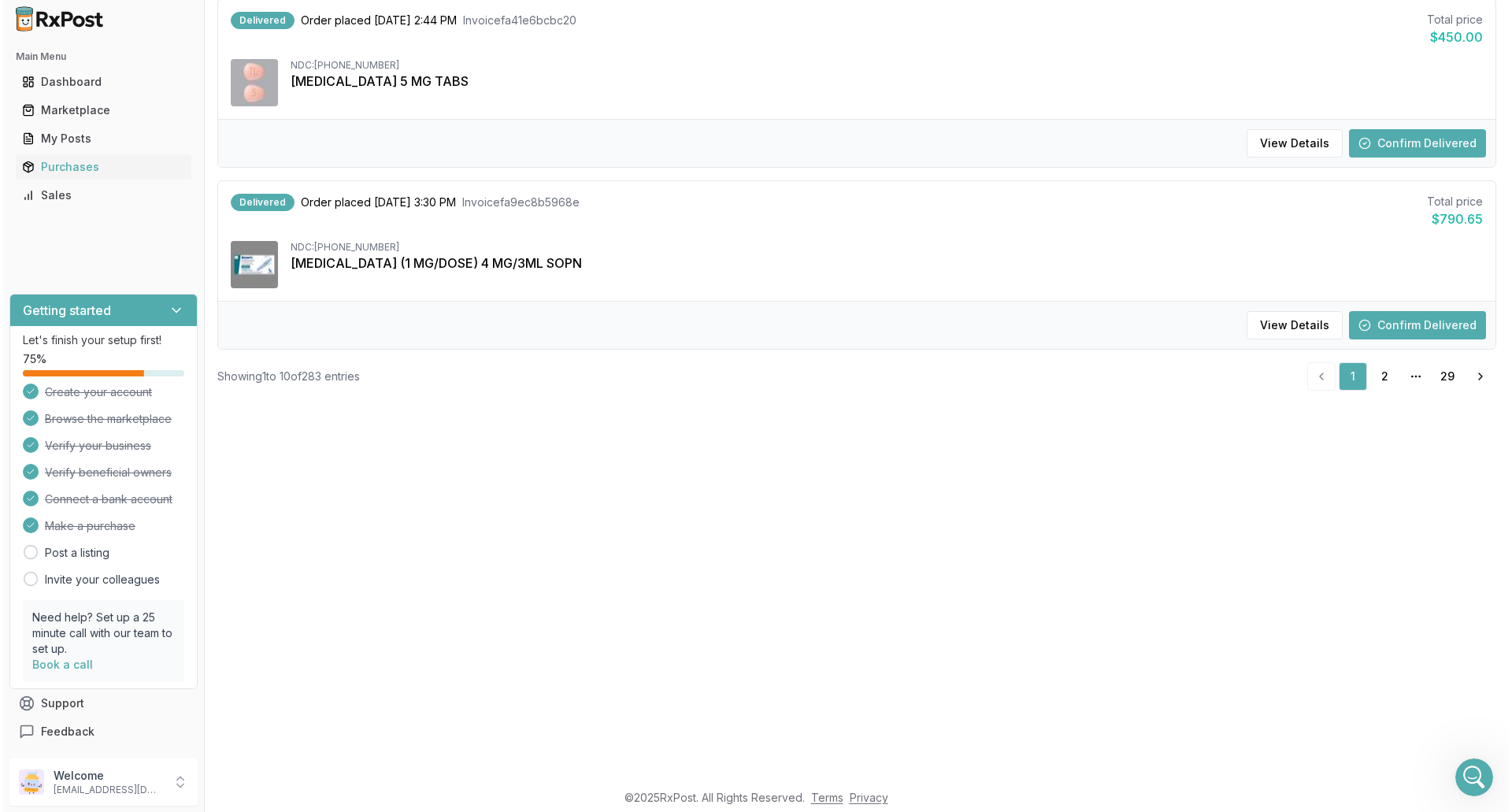
scroll to position [1371, 0]
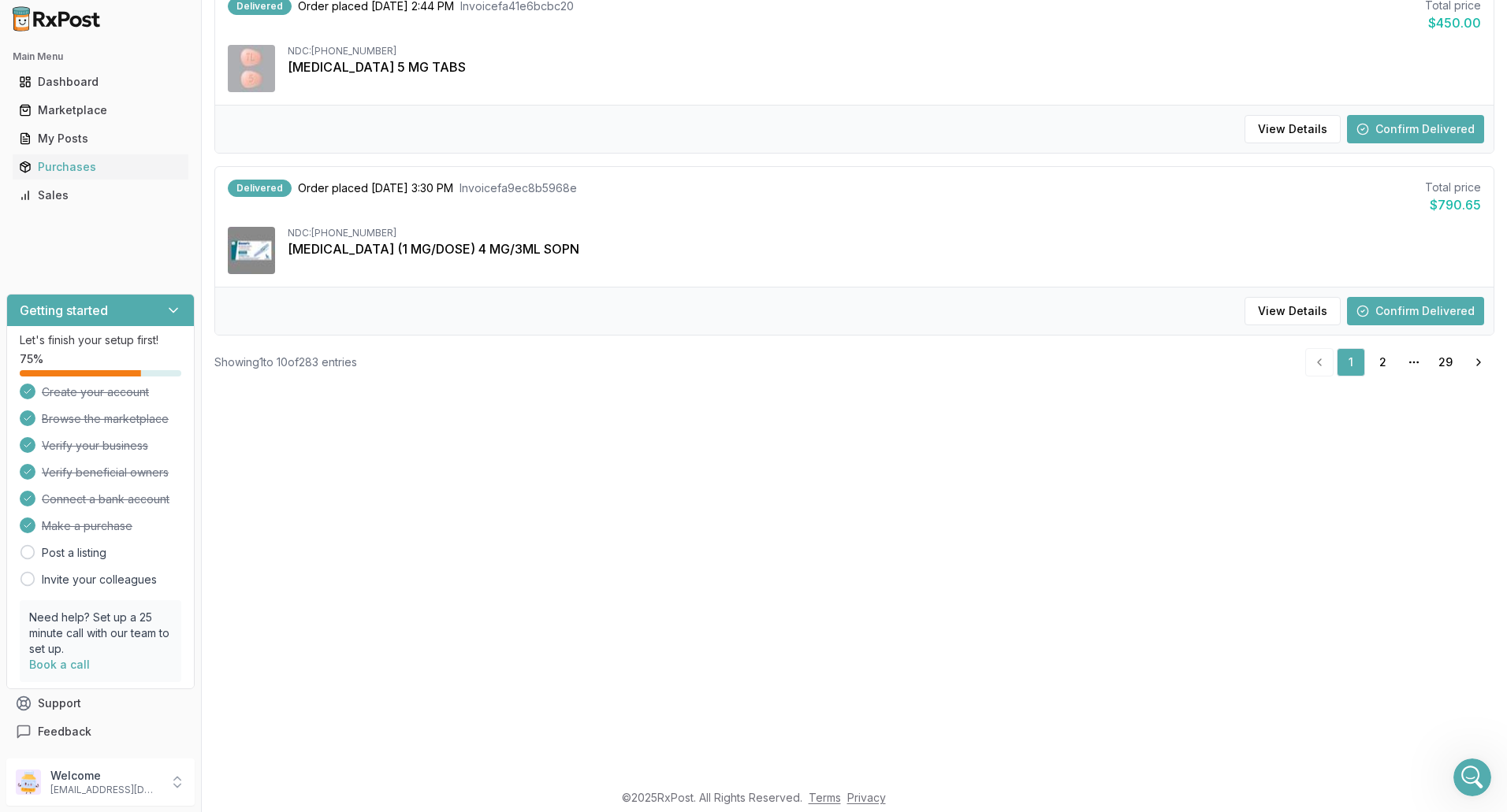
click at [1422, 306] on button "Confirm Delivered" at bounding box center [1415, 311] width 137 height 29
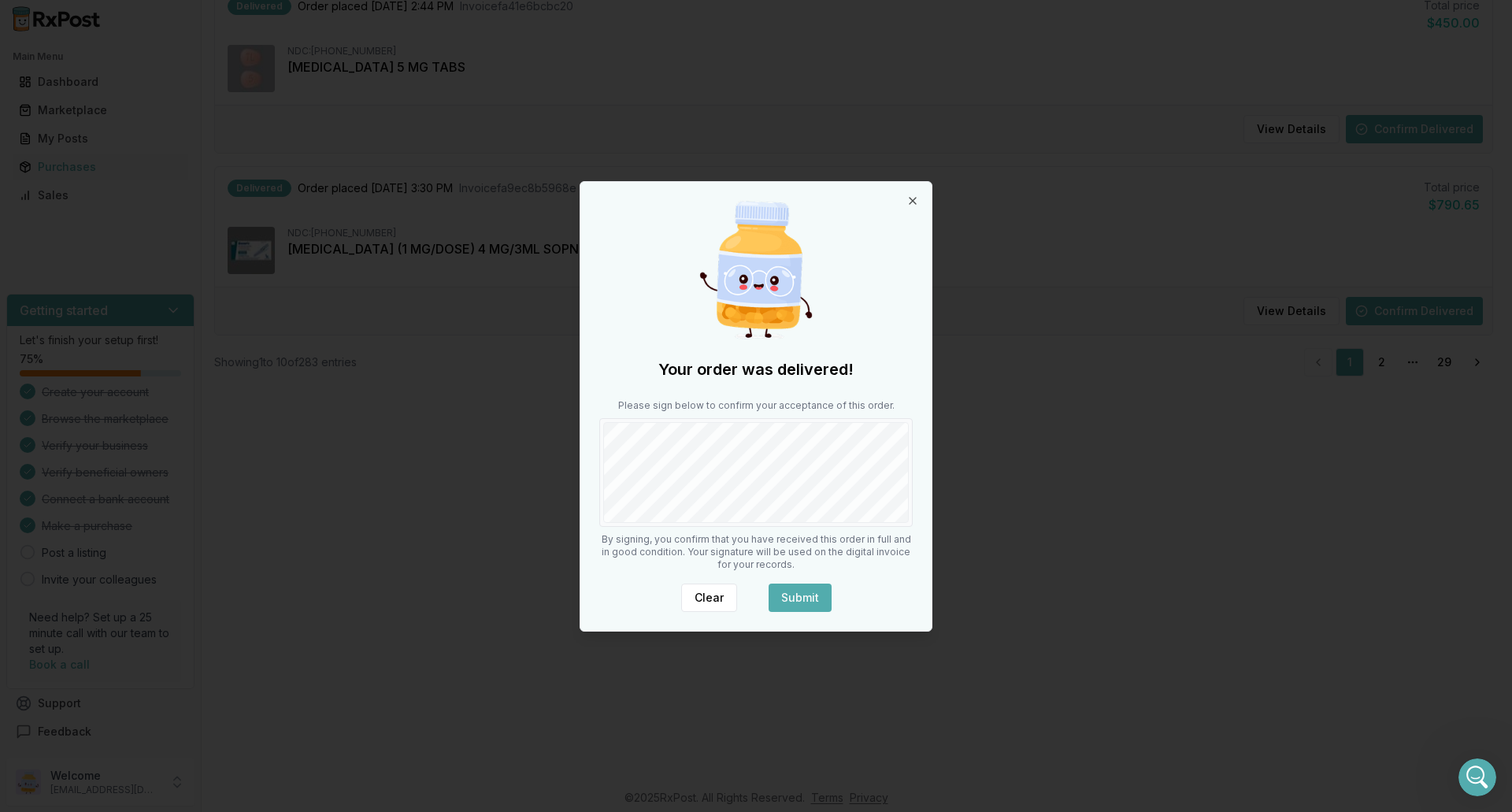
click at [940, 446] on body "Main Menu Dashboard Marketplace My Posts Purchases Sales Getting started Let's …" at bounding box center [753, 39] width 1505 height 812
click at [795, 591] on button "Submit" at bounding box center [799, 598] width 63 height 29
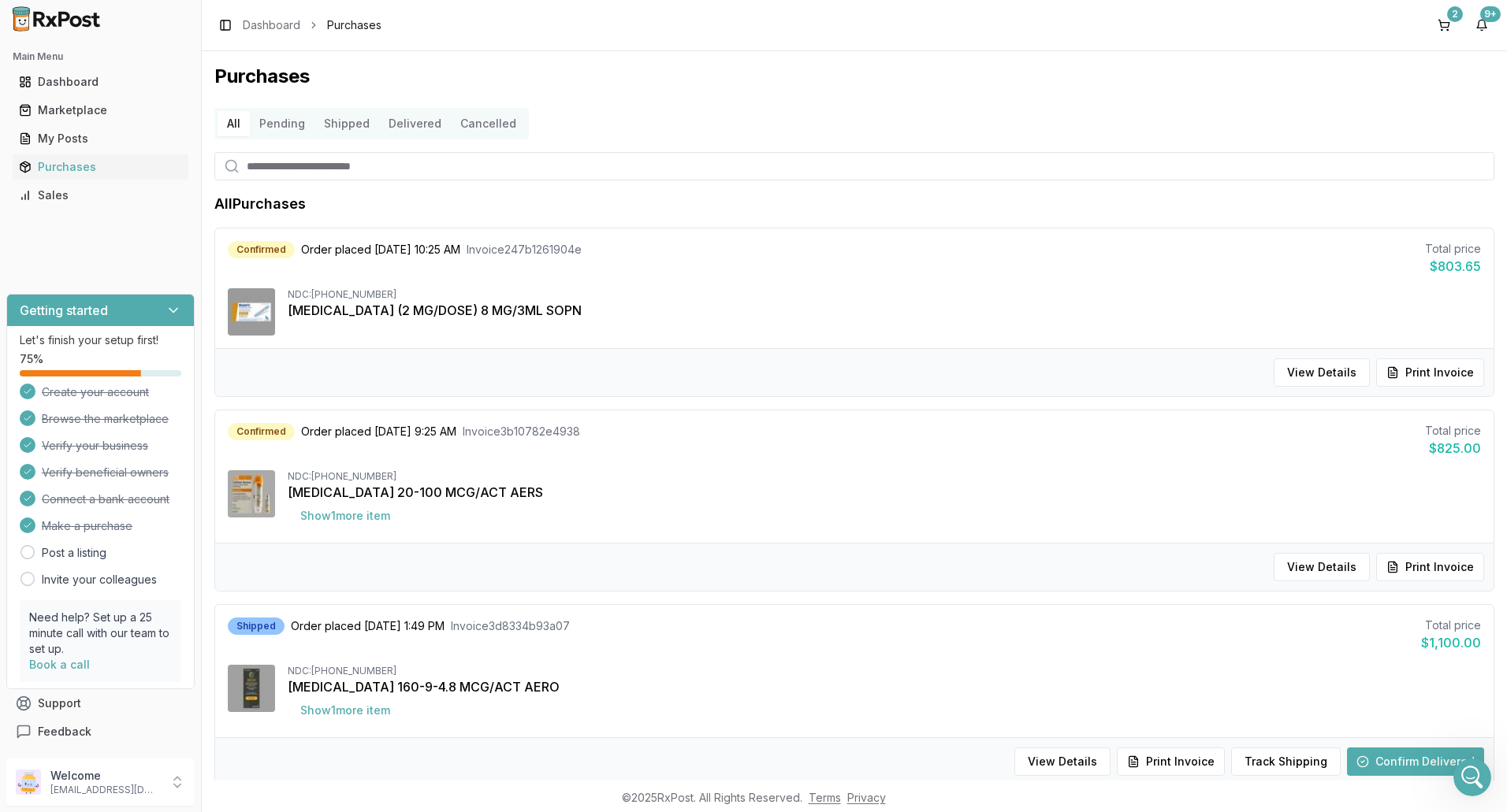
scroll to position [12014, 0]
